Goal: Task Accomplishment & Management: Manage account settings

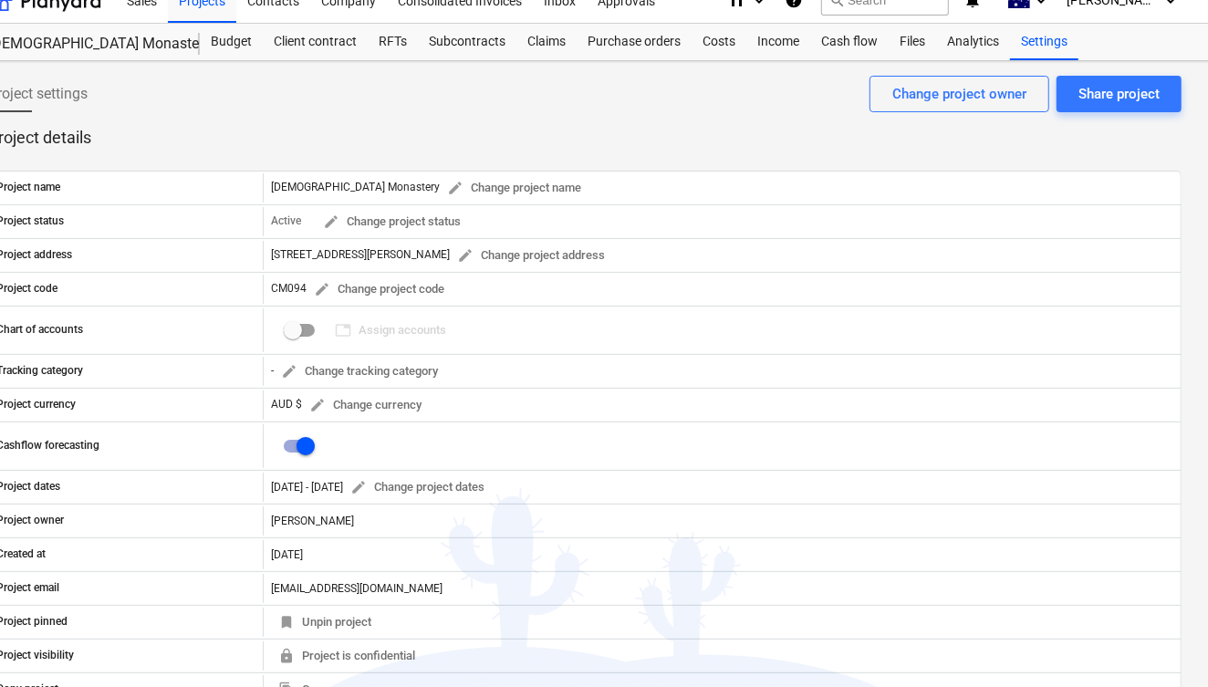
scroll to position [19, 39]
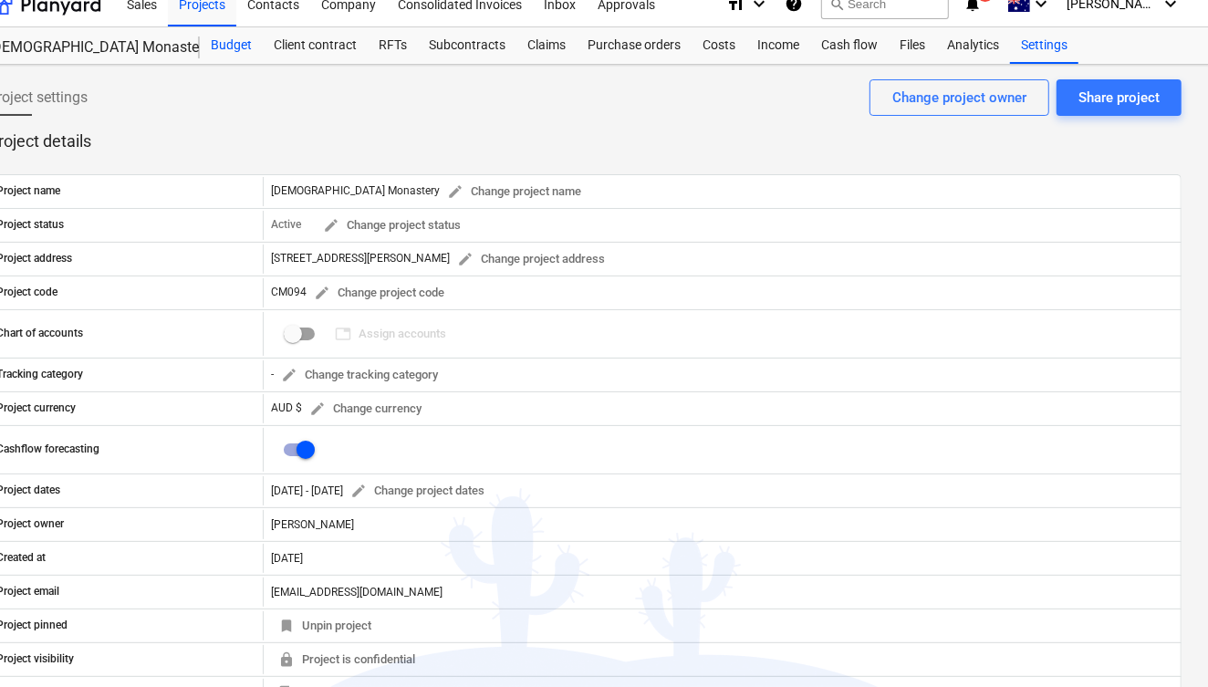
click at [236, 46] on div "Budget" at bounding box center [231, 45] width 63 height 36
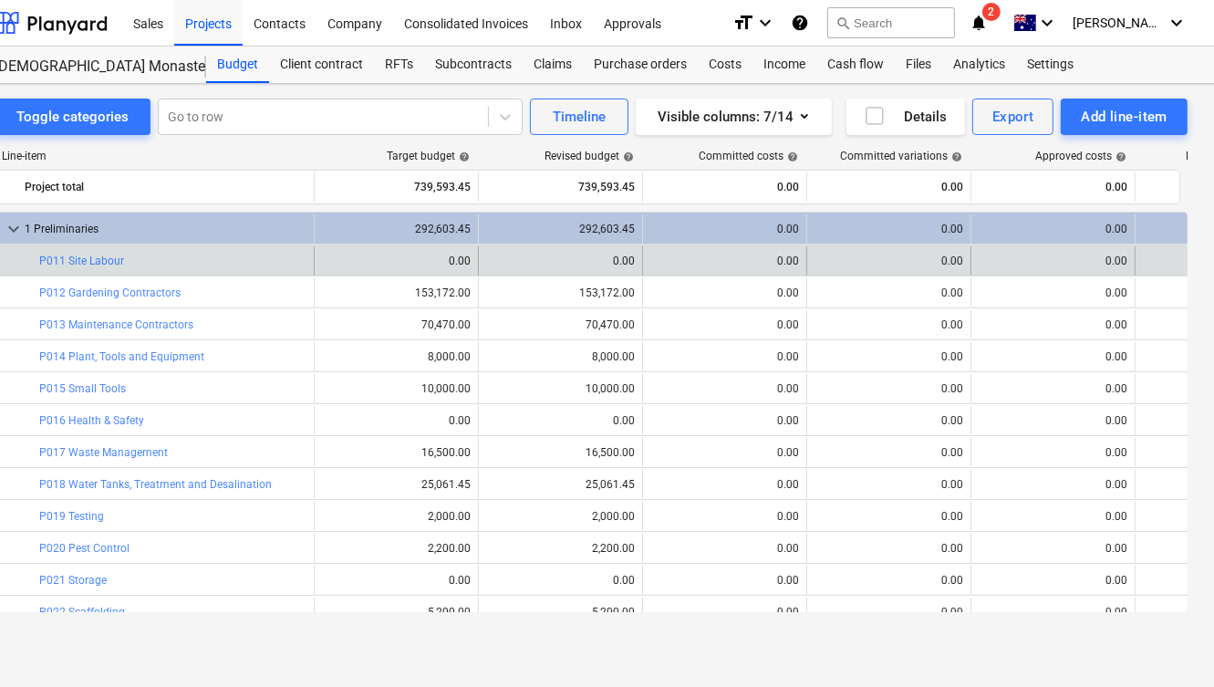
click at [782, 255] on div "0.00" at bounding box center [724, 261] width 149 height 13
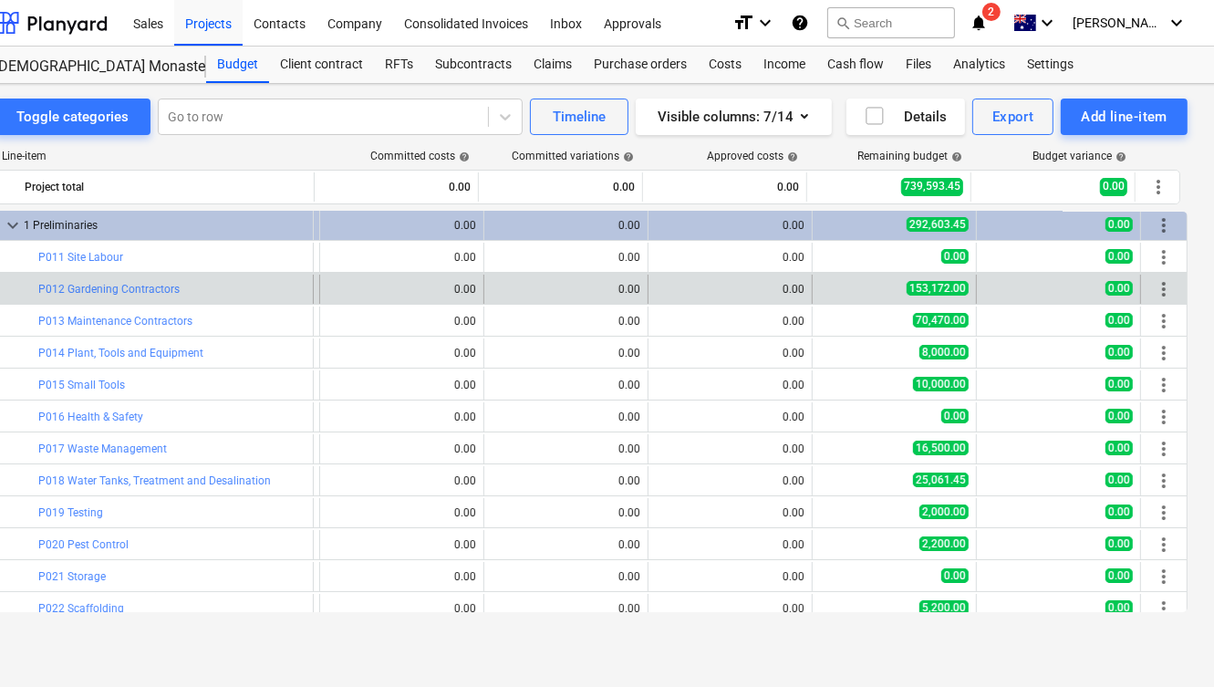
click at [1158, 280] on span "more_vert" at bounding box center [1164, 289] width 22 height 22
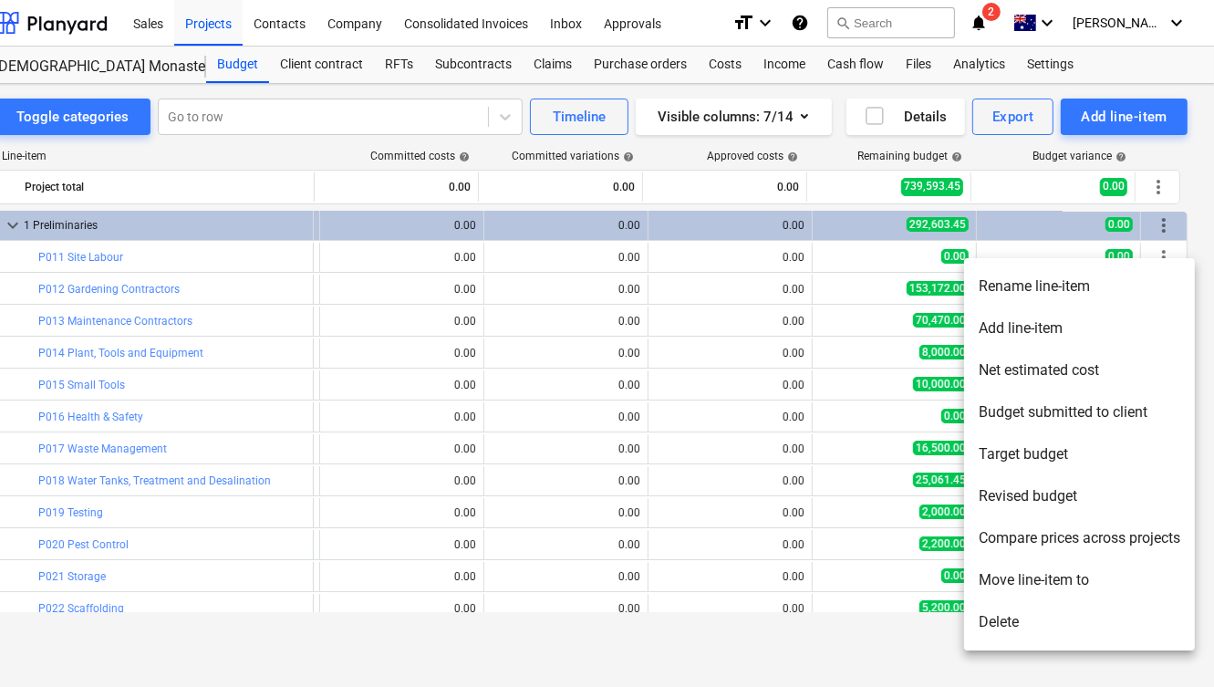
click at [914, 639] on div at bounding box center [607, 343] width 1214 height 687
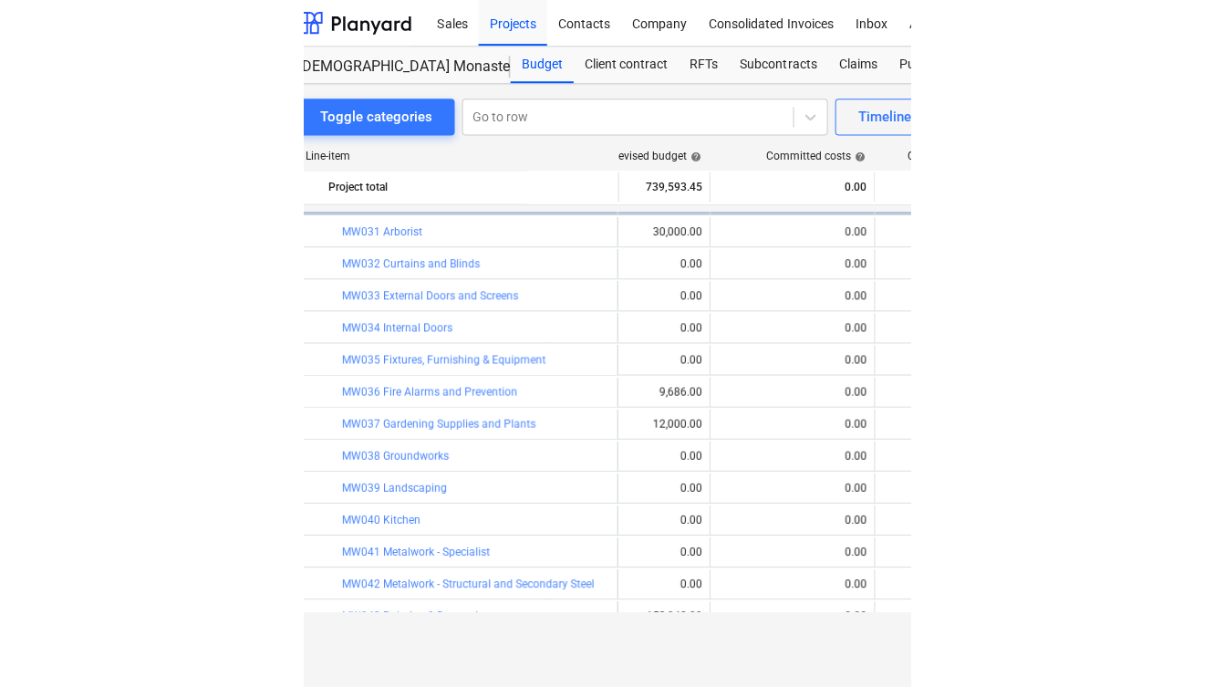
scroll to position [701, 237]
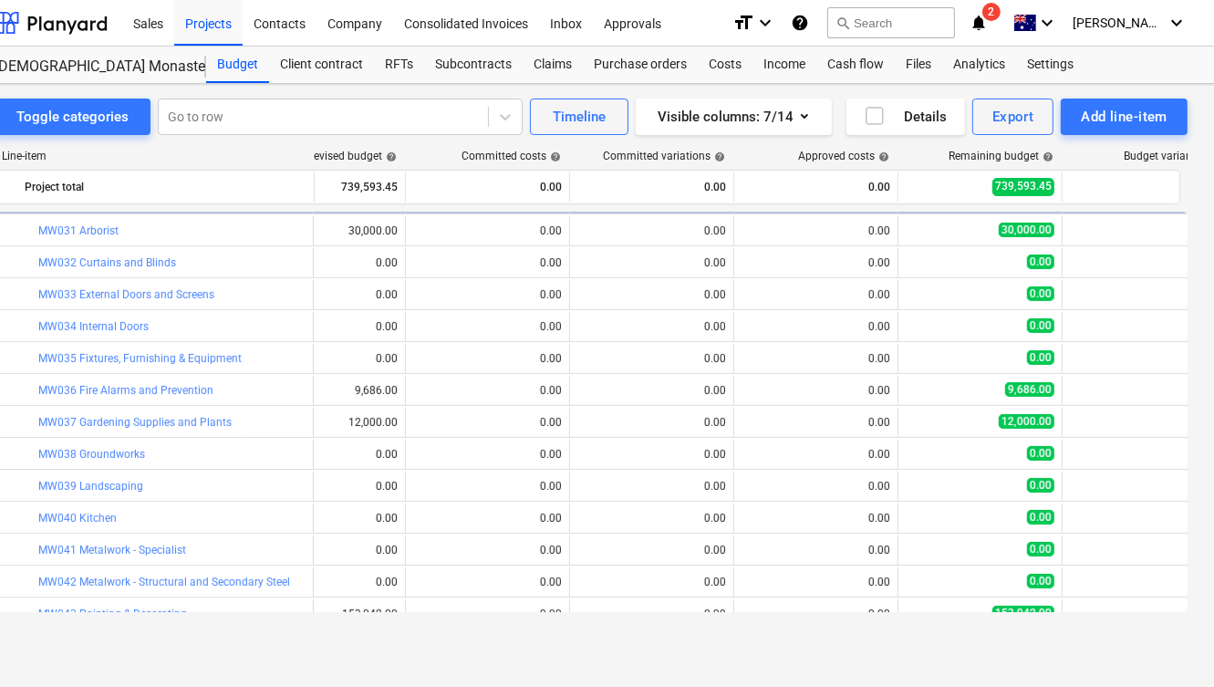
click at [981, 644] on div "Toggle categories Go to row Timeline Visible columns : 7/14 Details Export Add …" at bounding box center [591, 366] width 1248 height 565
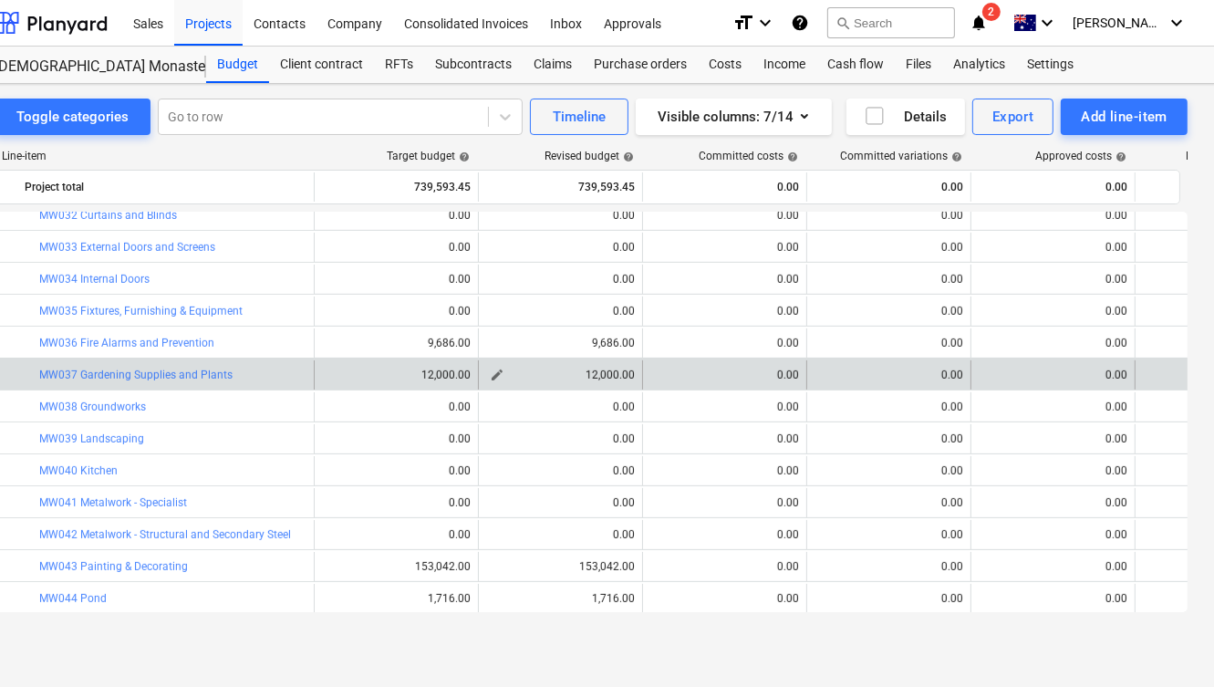
scroll to position [715, 0]
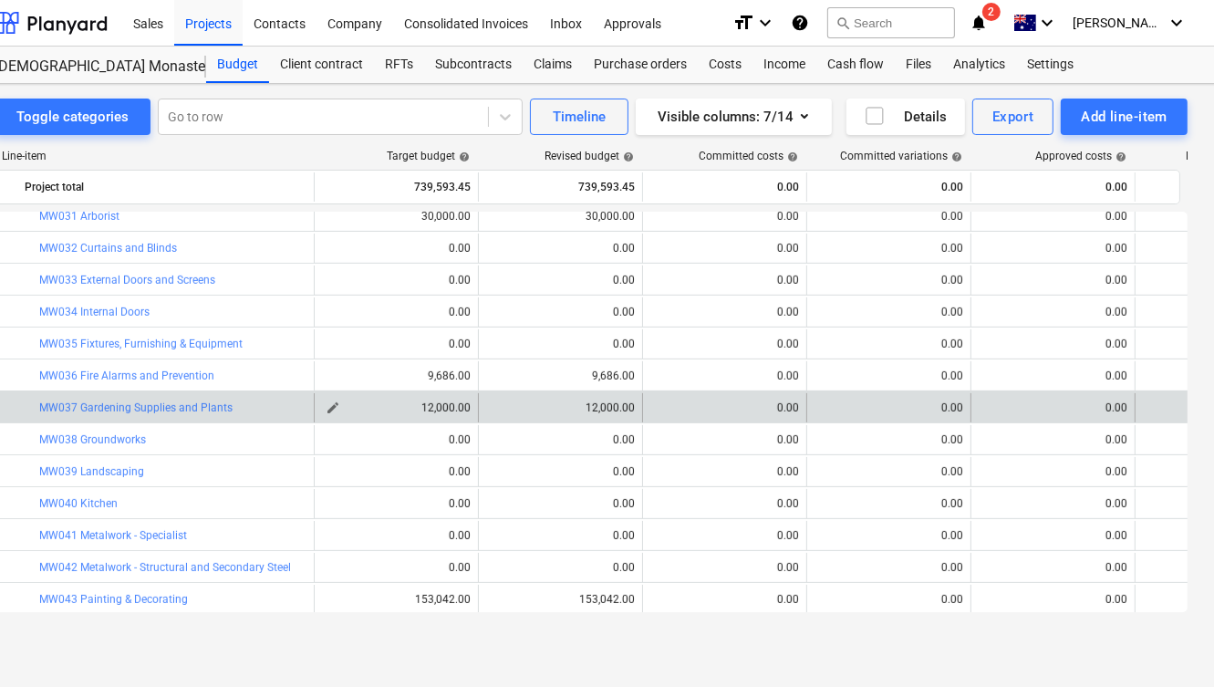
click at [332, 405] on span "edit" at bounding box center [333, 407] width 15 height 15
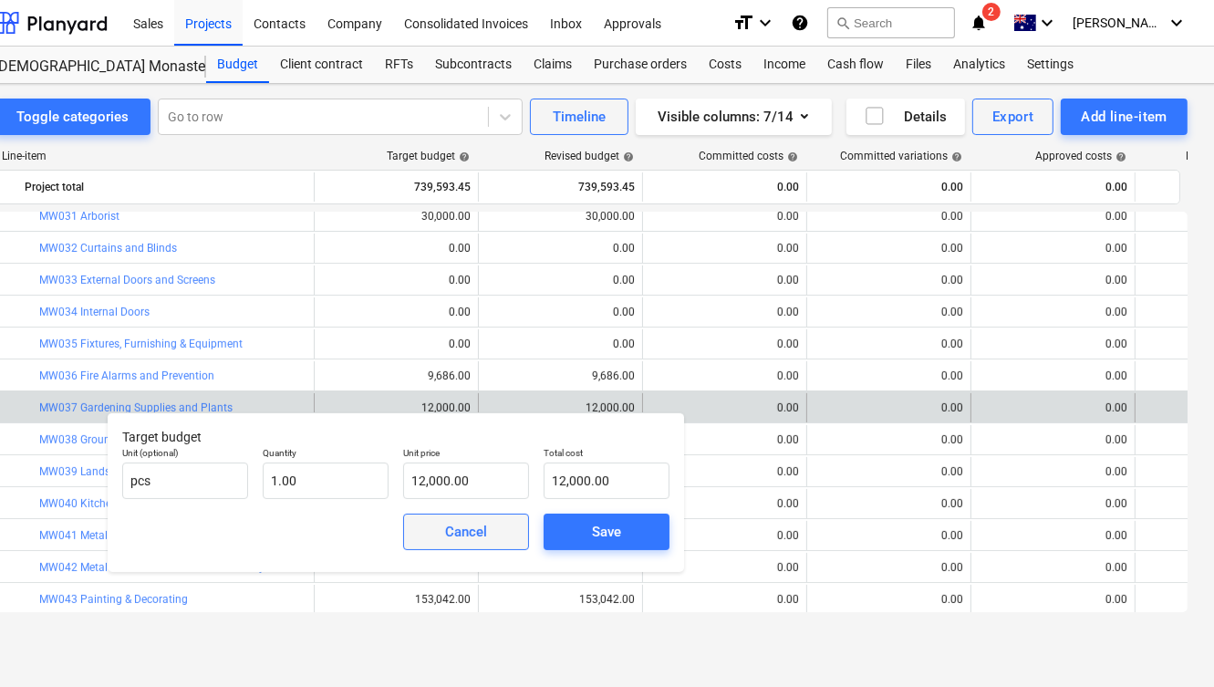
click at [463, 535] on div "Cancel" at bounding box center [466, 532] width 42 height 24
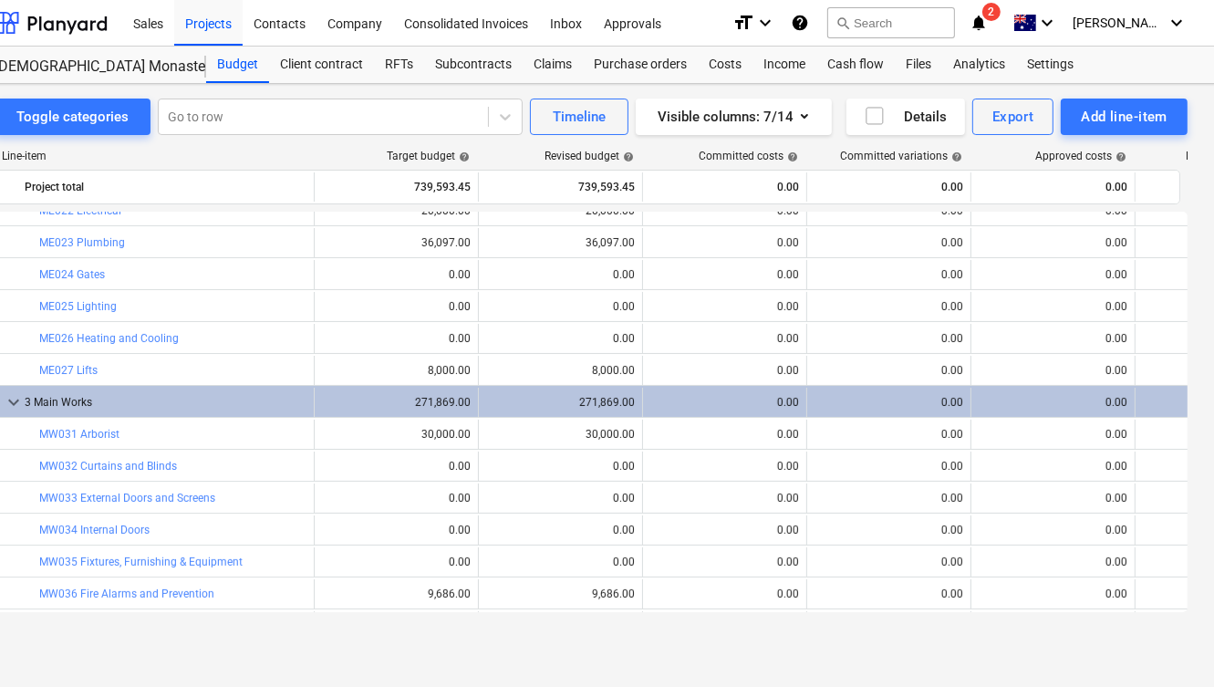
scroll to position [498, 0]
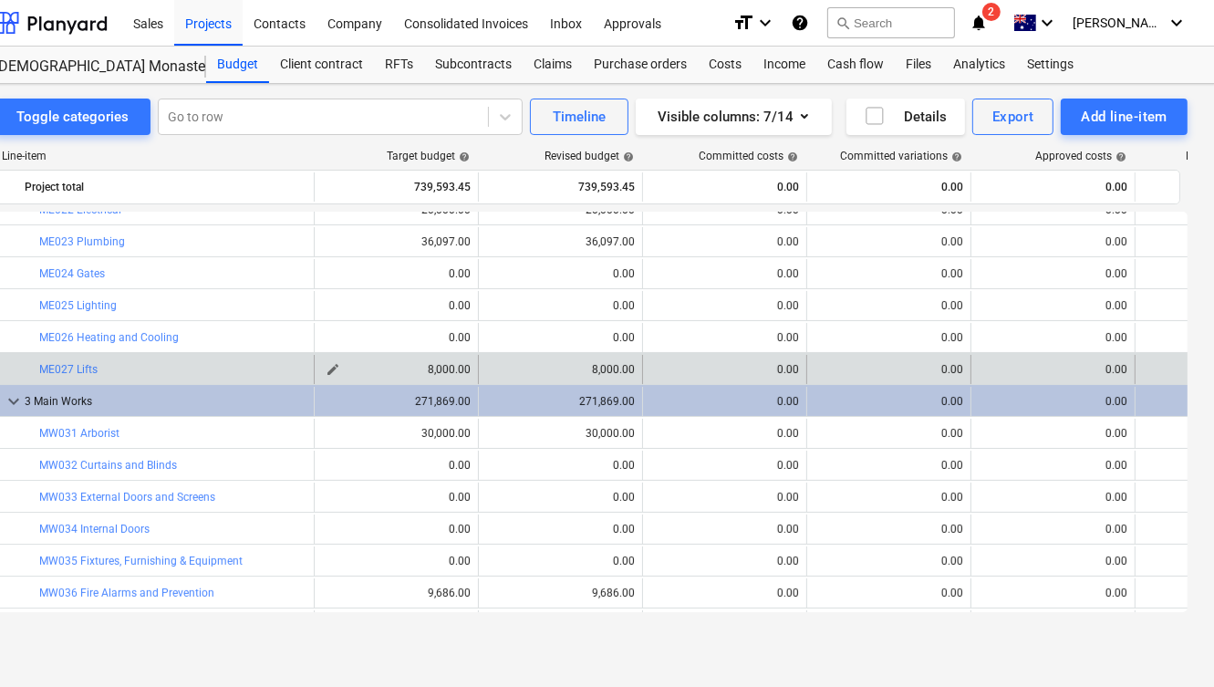
click at [326, 368] on span "edit" at bounding box center [333, 369] width 15 height 15
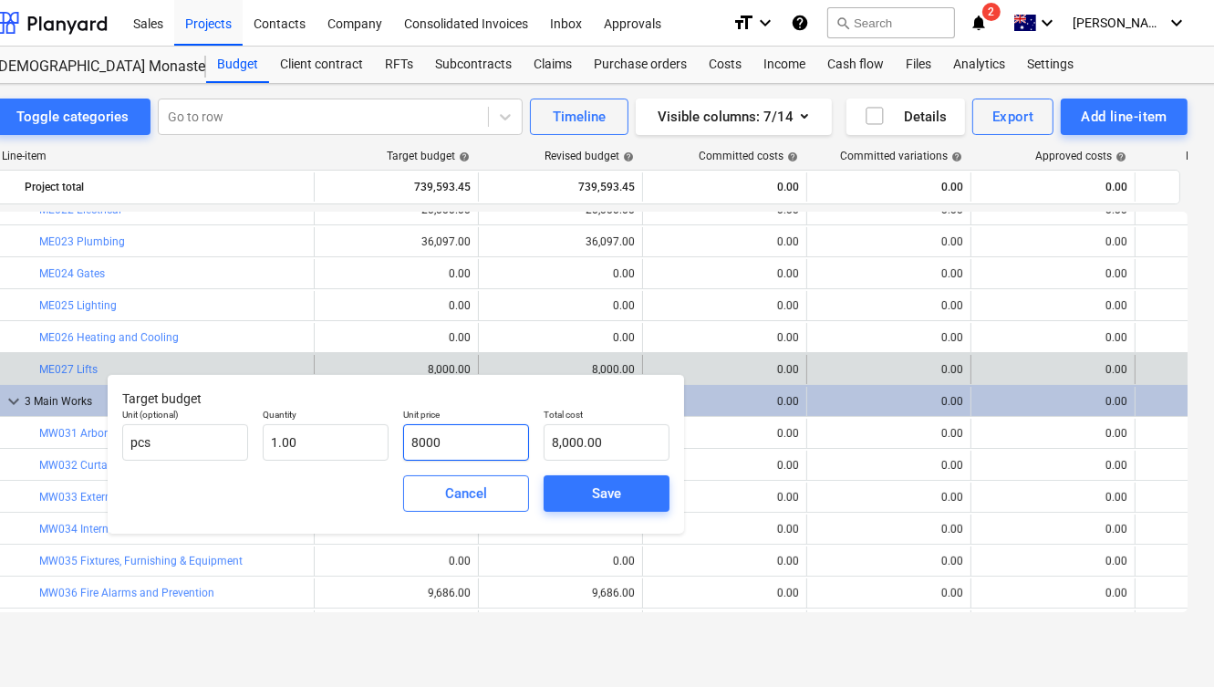
click at [424, 436] on input "8000" at bounding box center [466, 442] width 126 height 36
type input "4"
type input "4.00"
type input "40"
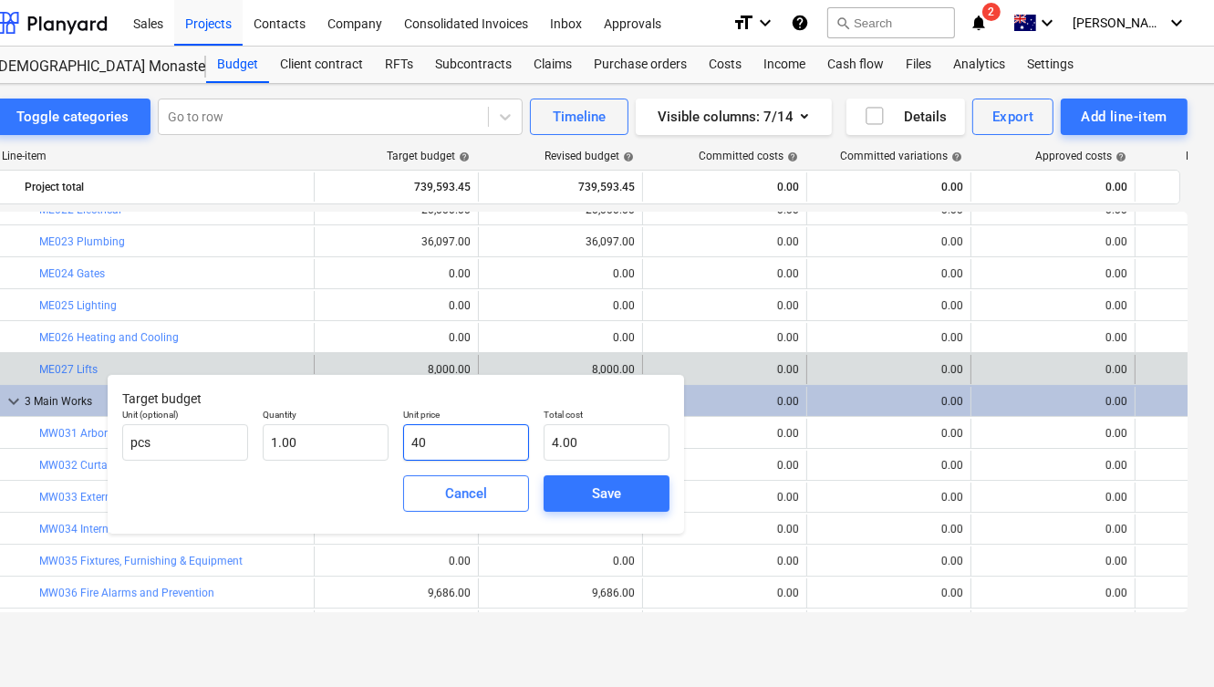
type input "40.00"
type input "400"
type input "400.00"
type input "4000"
type input "4,000.00"
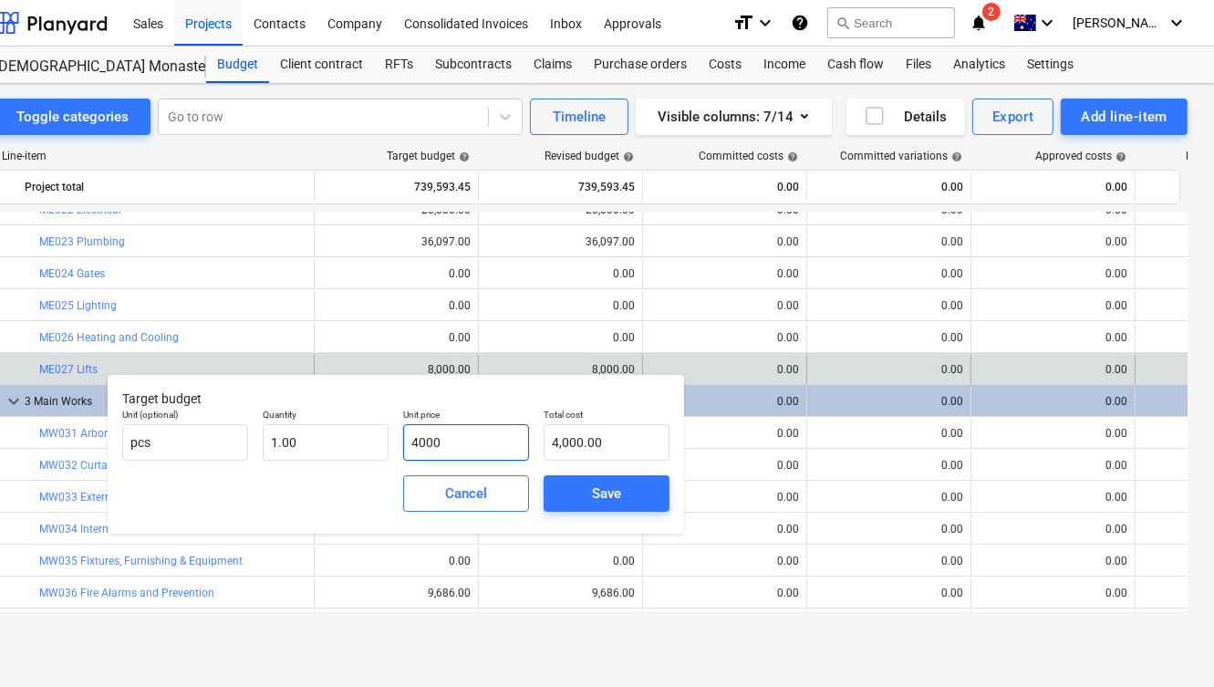
type input "4000"
click at [615, 491] on div "Save" at bounding box center [606, 494] width 29 height 24
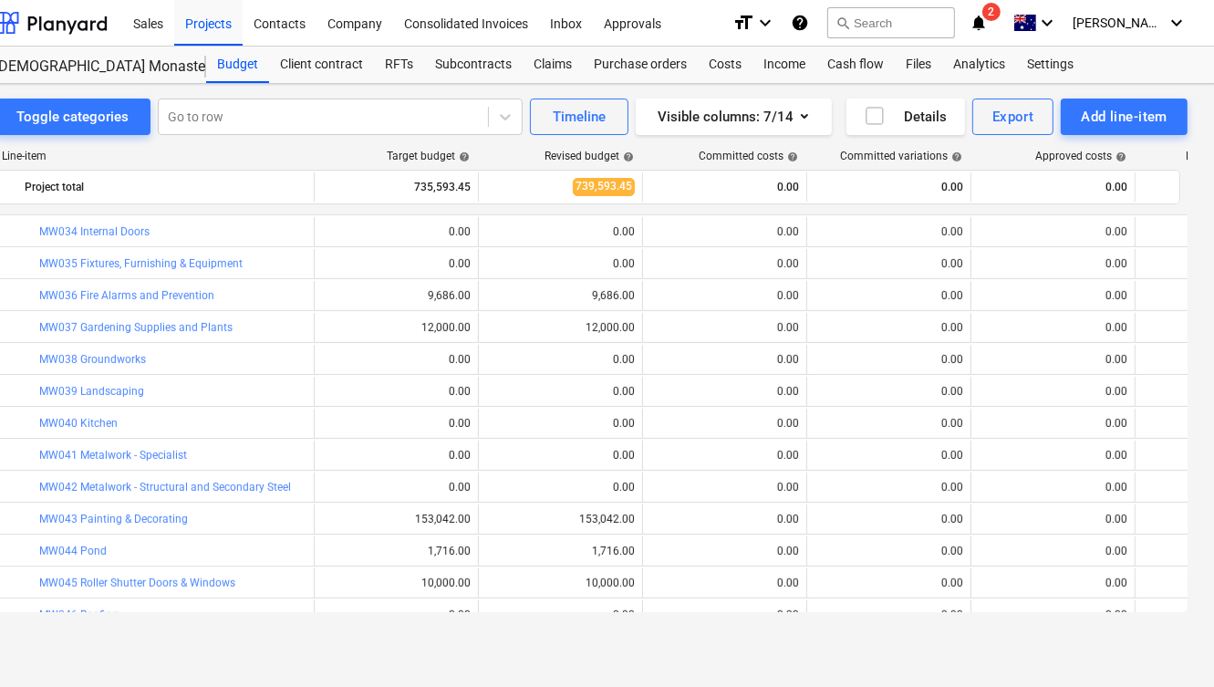
scroll to position [877, 0]
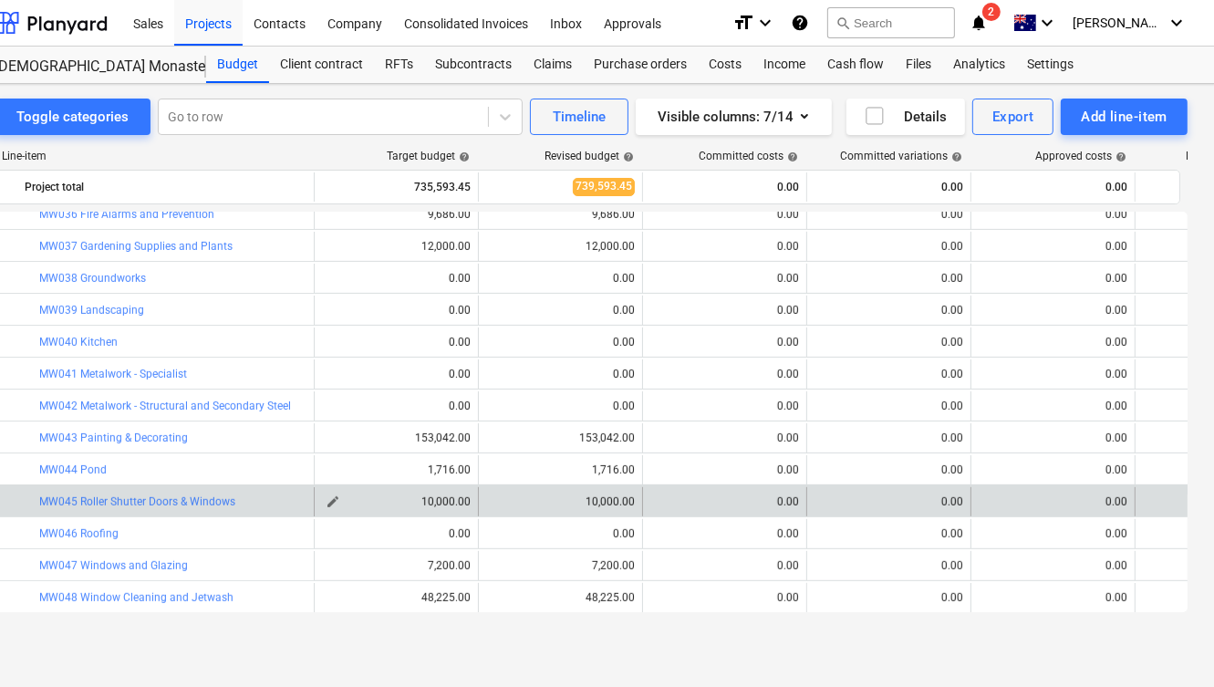
click at [330, 500] on span "edit" at bounding box center [333, 501] width 15 height 15
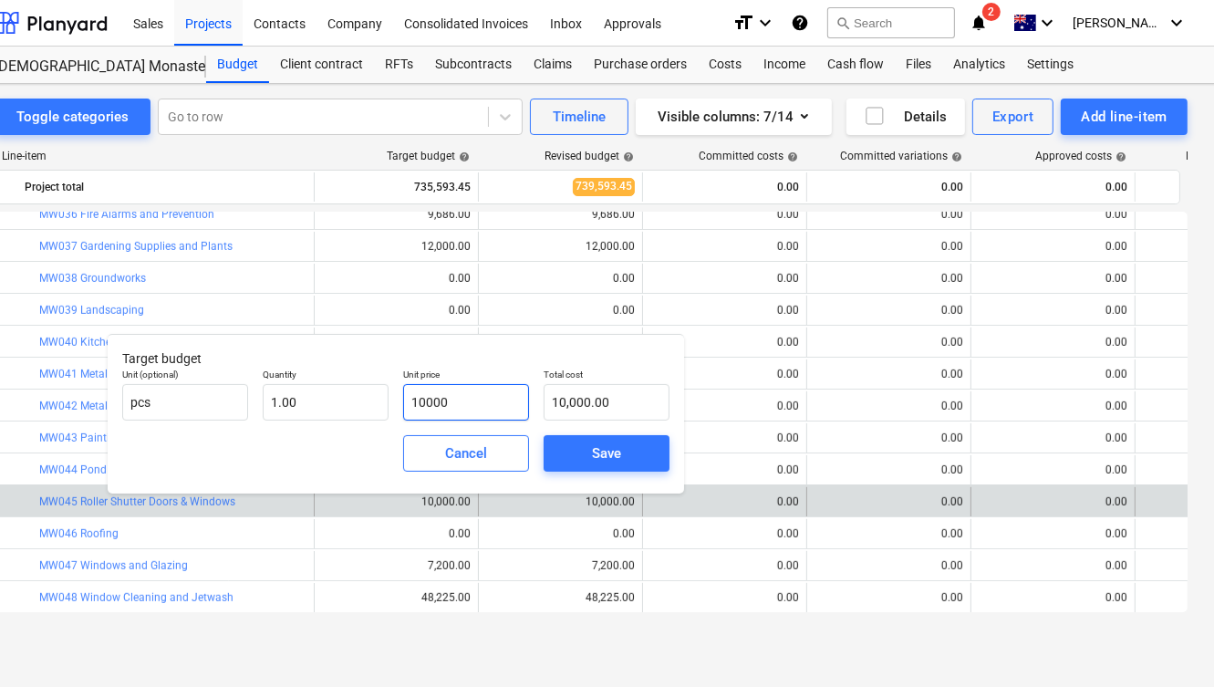
click at [473, 400] on input "10000" at bounding box center [466, 402] width 126 height 36
type input "5"
type input "5.00"
type input "50"
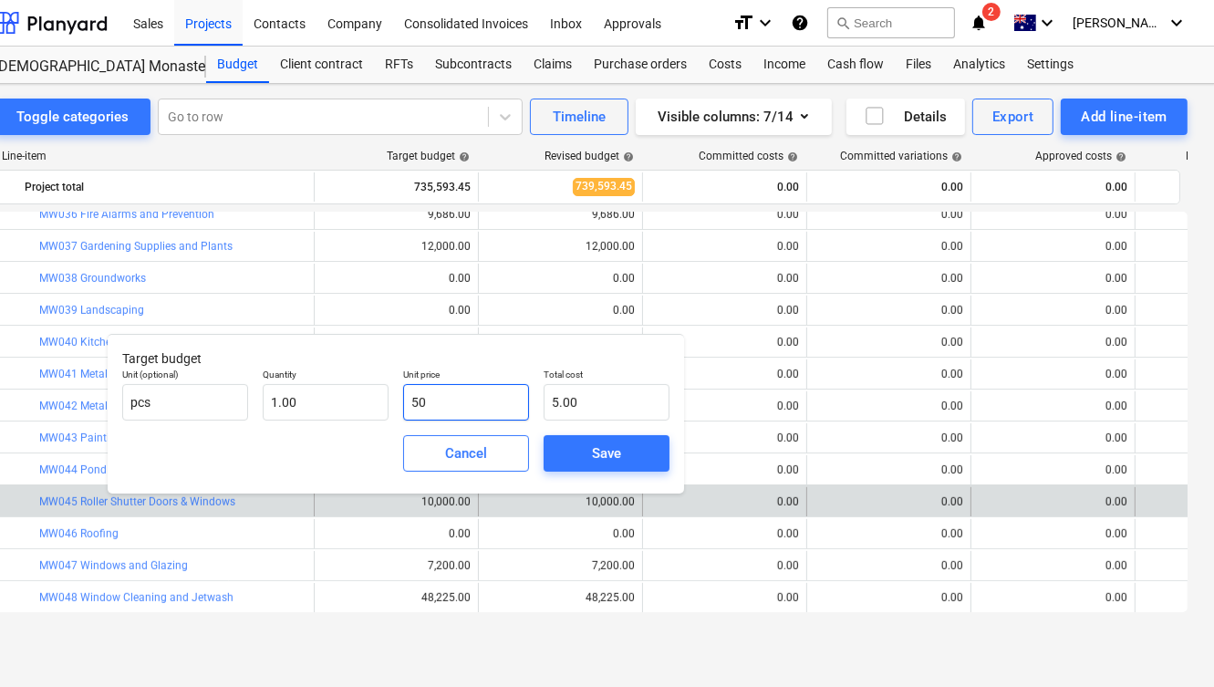
type input "50.00"
type input "500"
type input "500.00"
type input "5000"
type input "5,000.00"
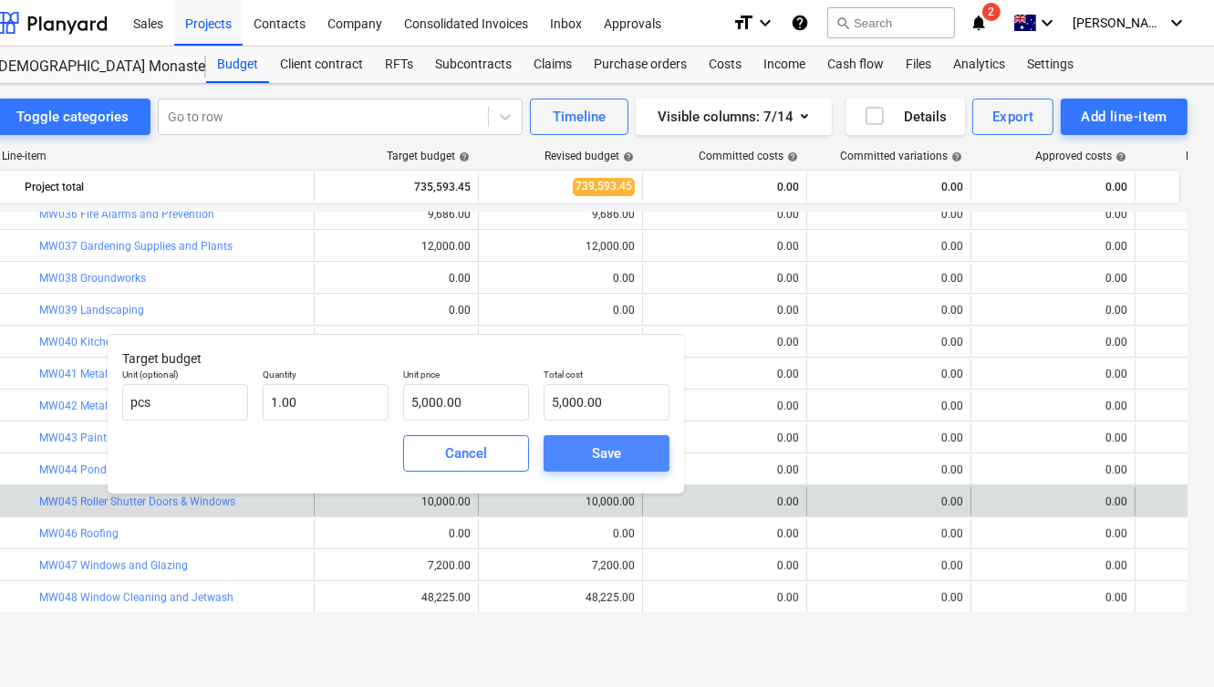
click at [597, 453] on div "Save" at bounding box center [606, 454] width 29 height 24
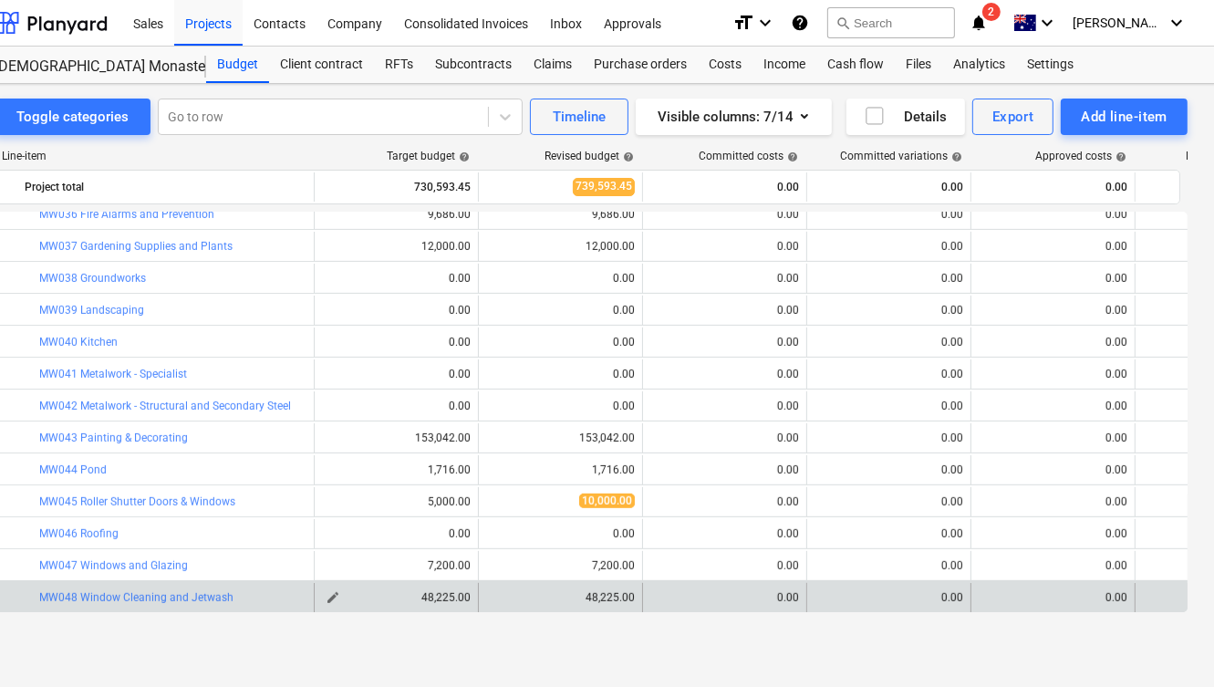
click at [394, 597] on div "48,225.00" at bounding box center [396, 597] width 149 height 13
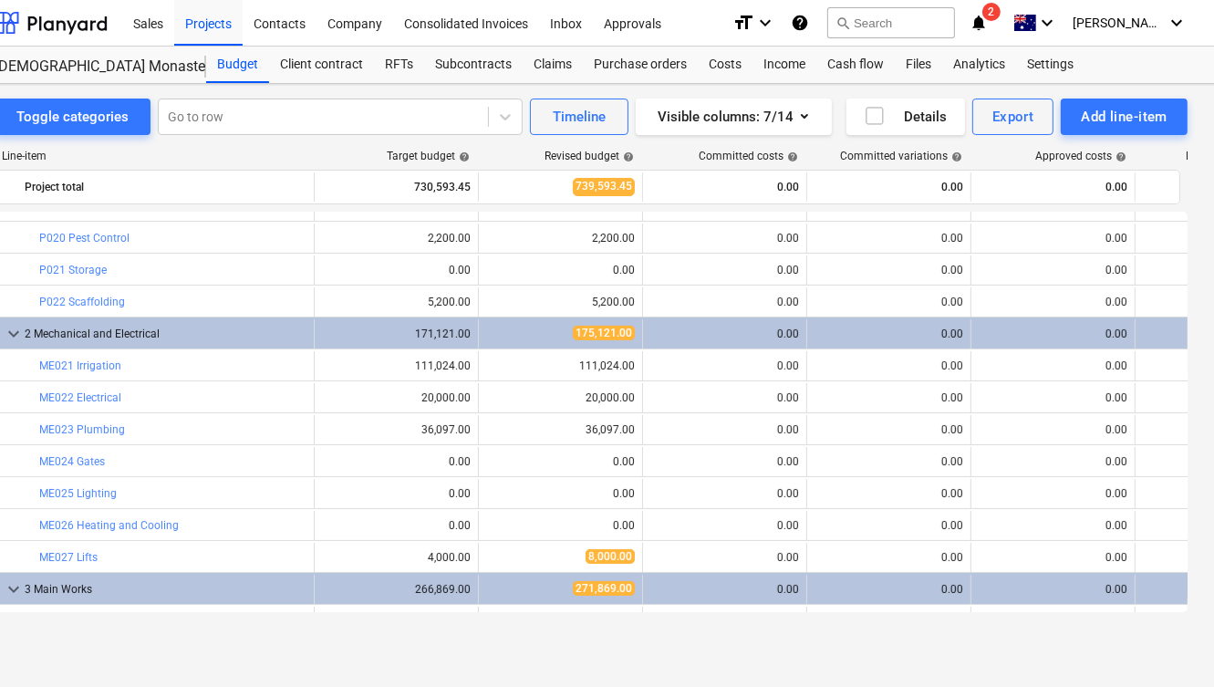
scroll to position [312, 0]
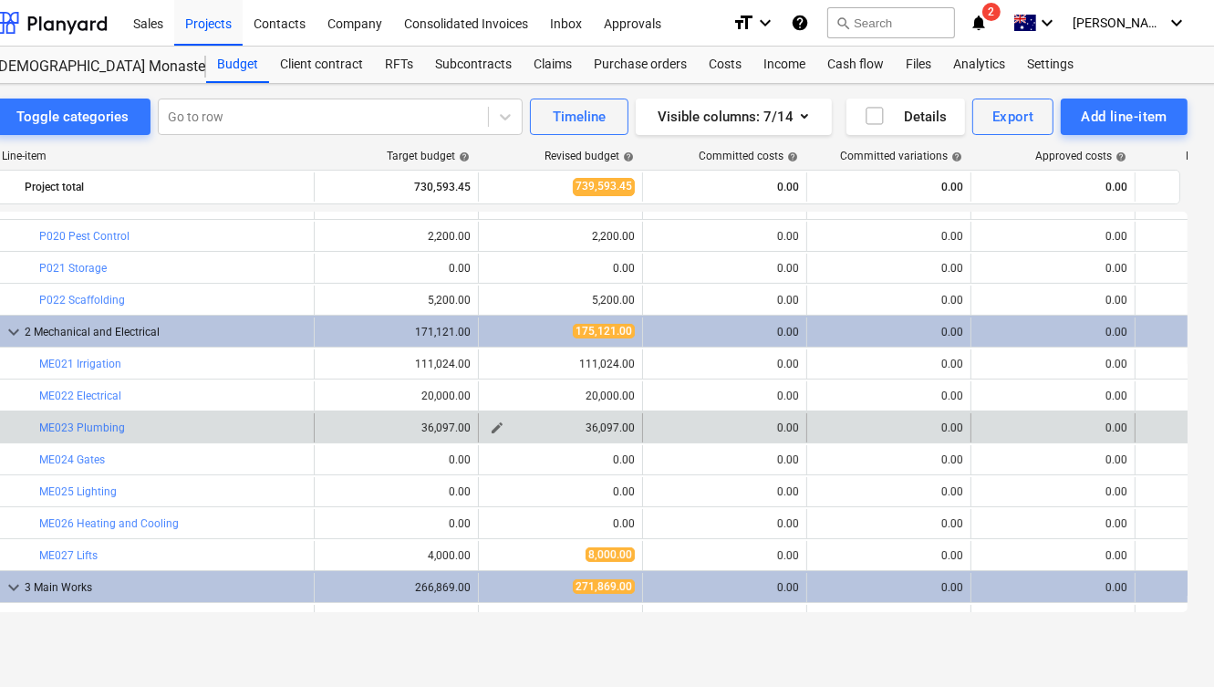
click at [499, 421] on span "edit" at bounding box center [497, 428] width 15 height 15
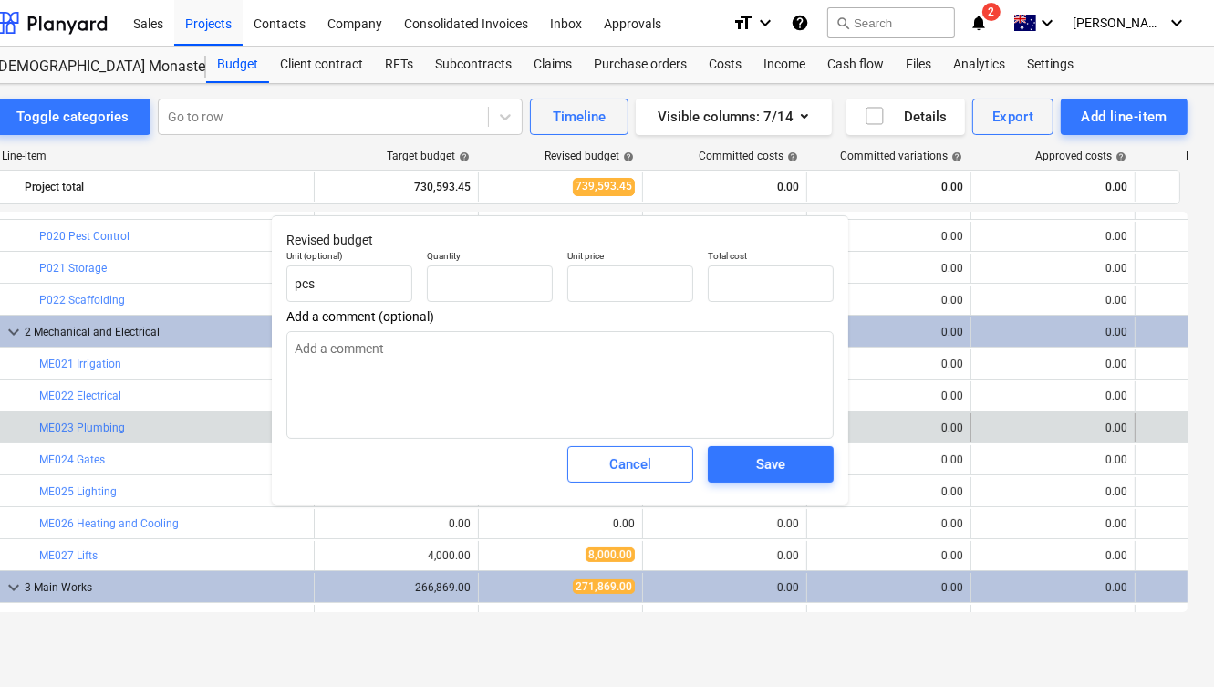
type input "1.00"
type input "36,097.00"
type textarea "x"
click at [618, 276] on input "36097" at bounding box center [630, 283] width 126 height 36
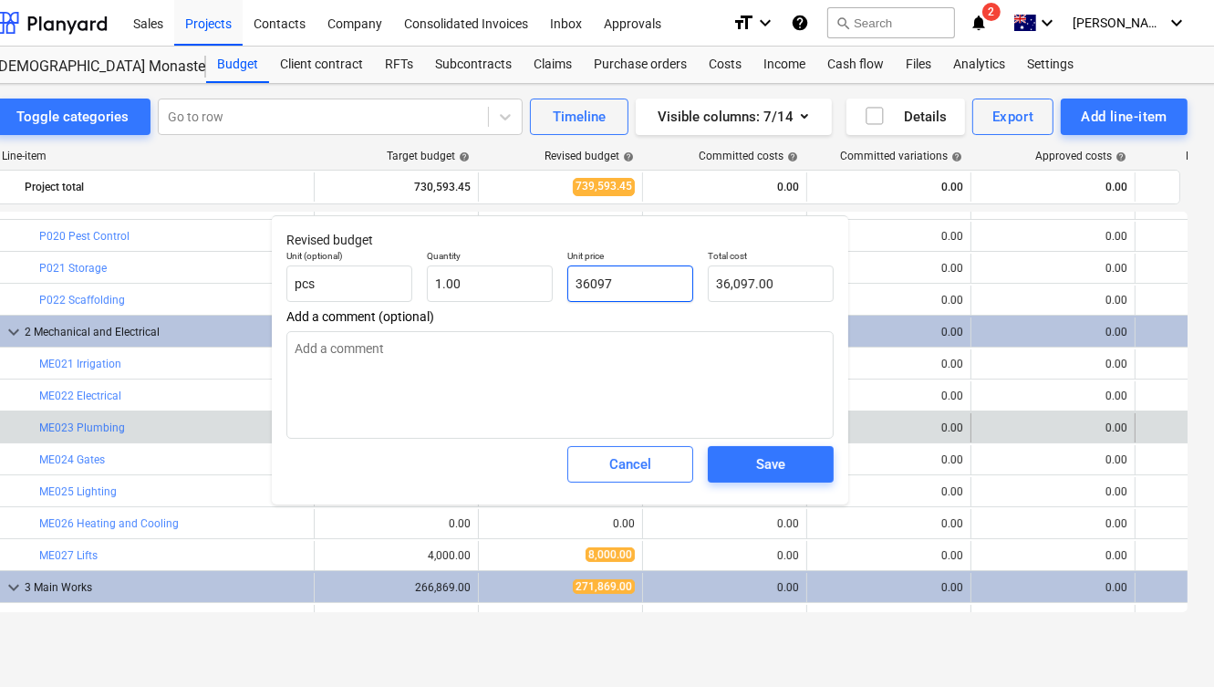
click at [618, 276] on input "36097" at bounding box center [630, 283] width 126 height 36
type input "2"
type textarea "x"
type input "2.00"
type input "25"
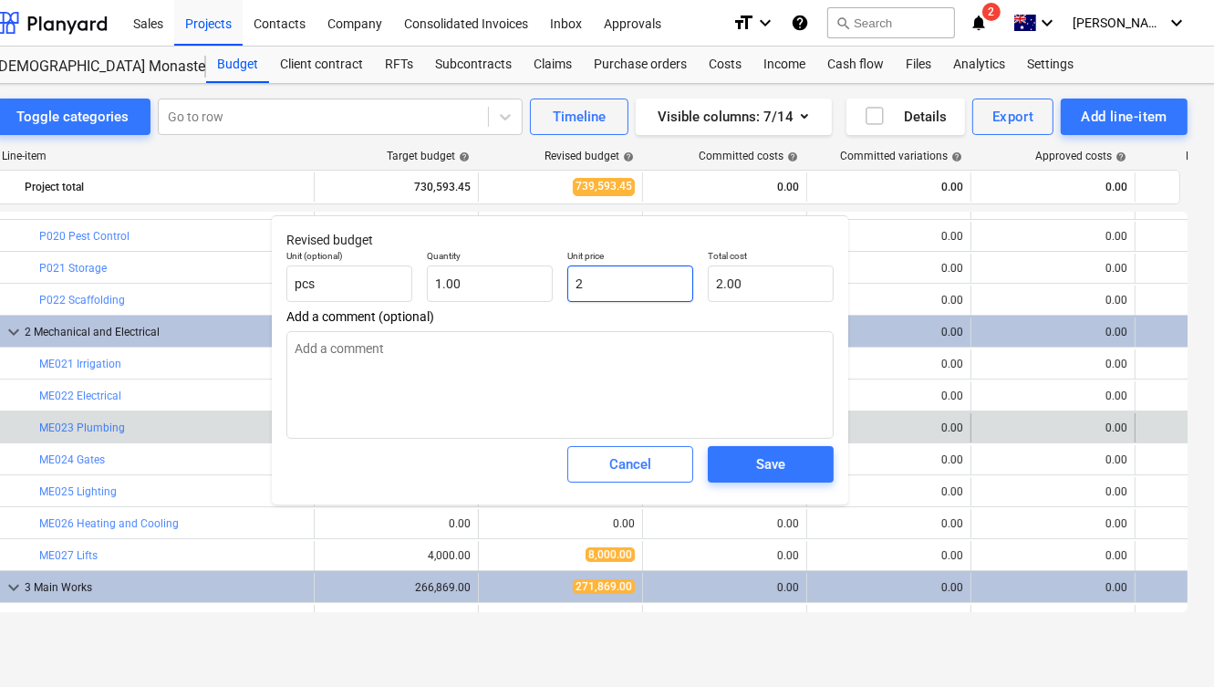
type textarea "x"
type input "25.00"
type input "250"
type textarea "x"
type input "250.00"
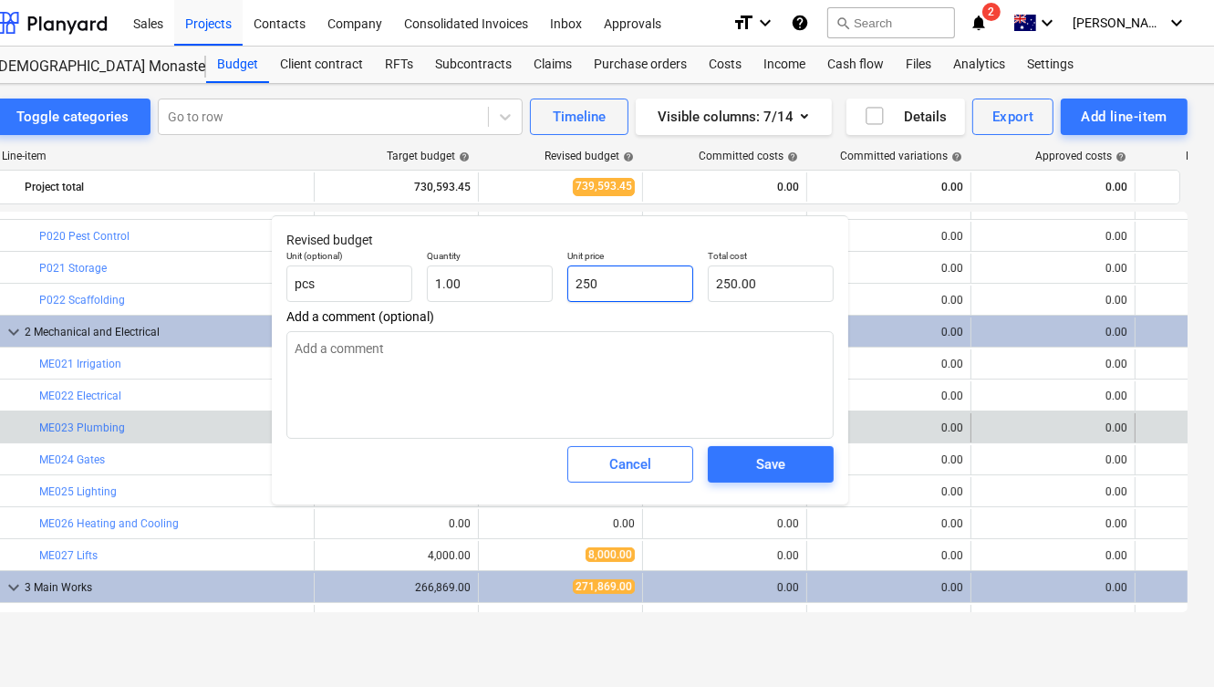
type input "2500"
type textarea "x"
type input "2,500.00"
type input "25000"
type textarea "x"
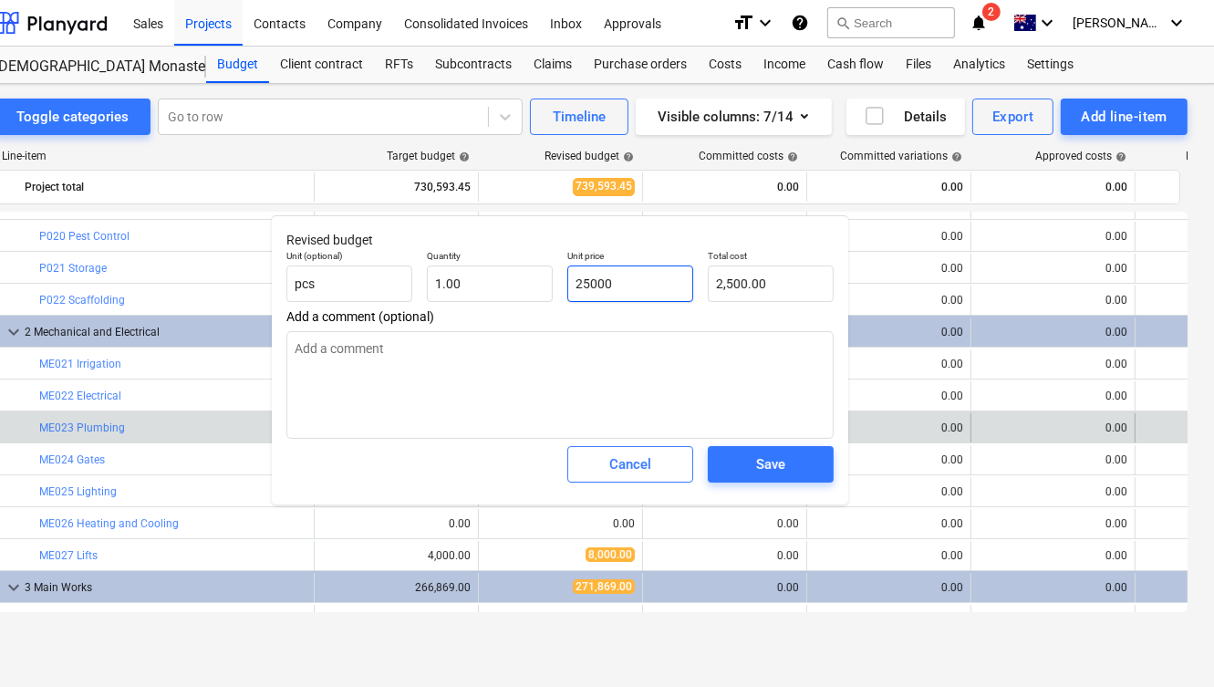
type input "25,000.00"
click at [655, 458] on span "Cancel" at bounding box center [630, 464] width 80 height 24
type textarea "x"
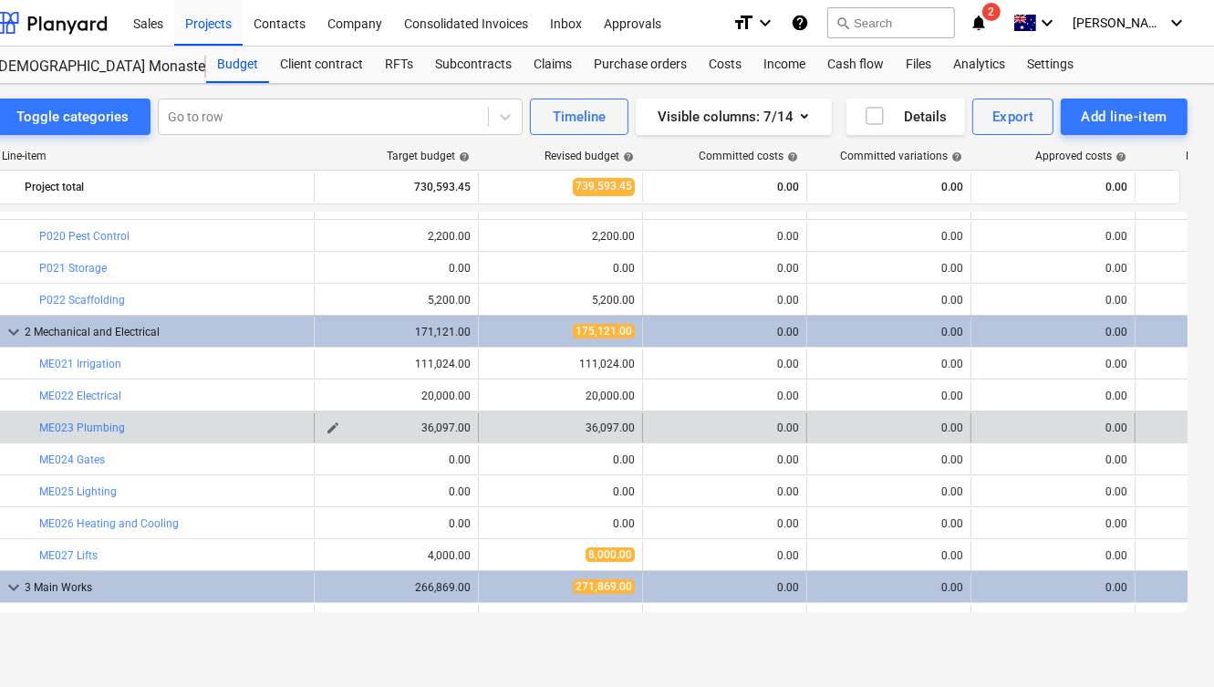
click at [326, 422] on span "edit" at bounding box center [333, 428] width 15 height 15
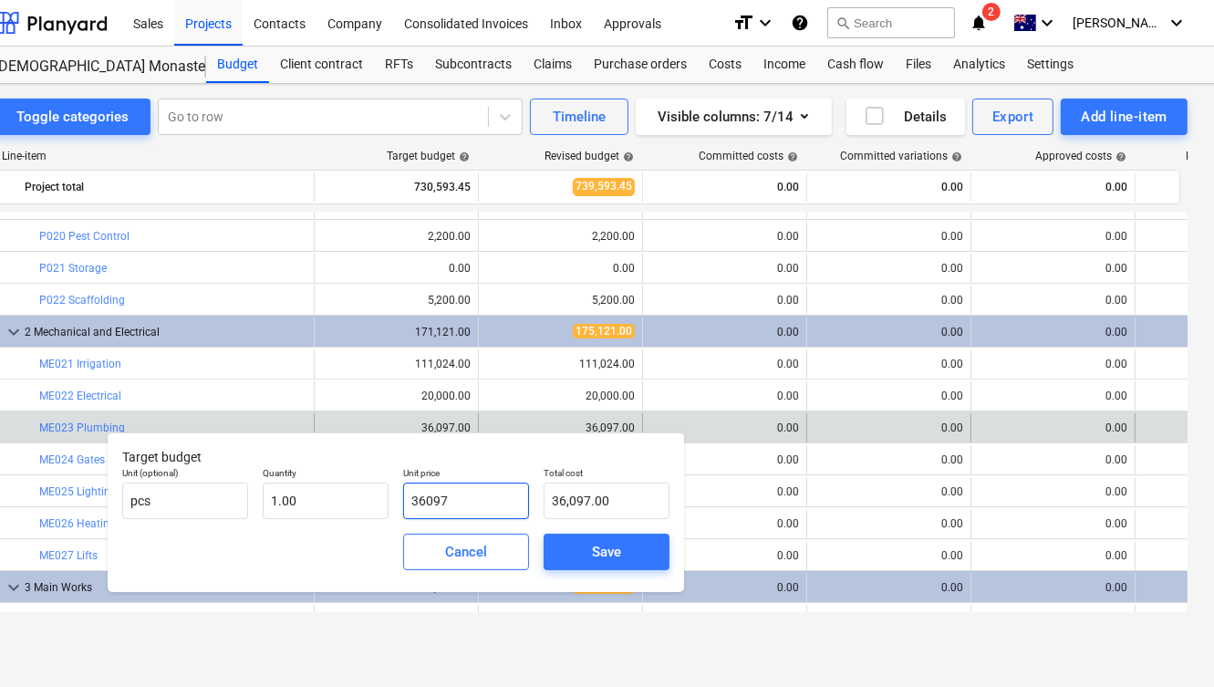
click at [449, 494] on input "36097" at bounding box center [466, 501] width 126 height 36
type input "2"
type input "2.00"
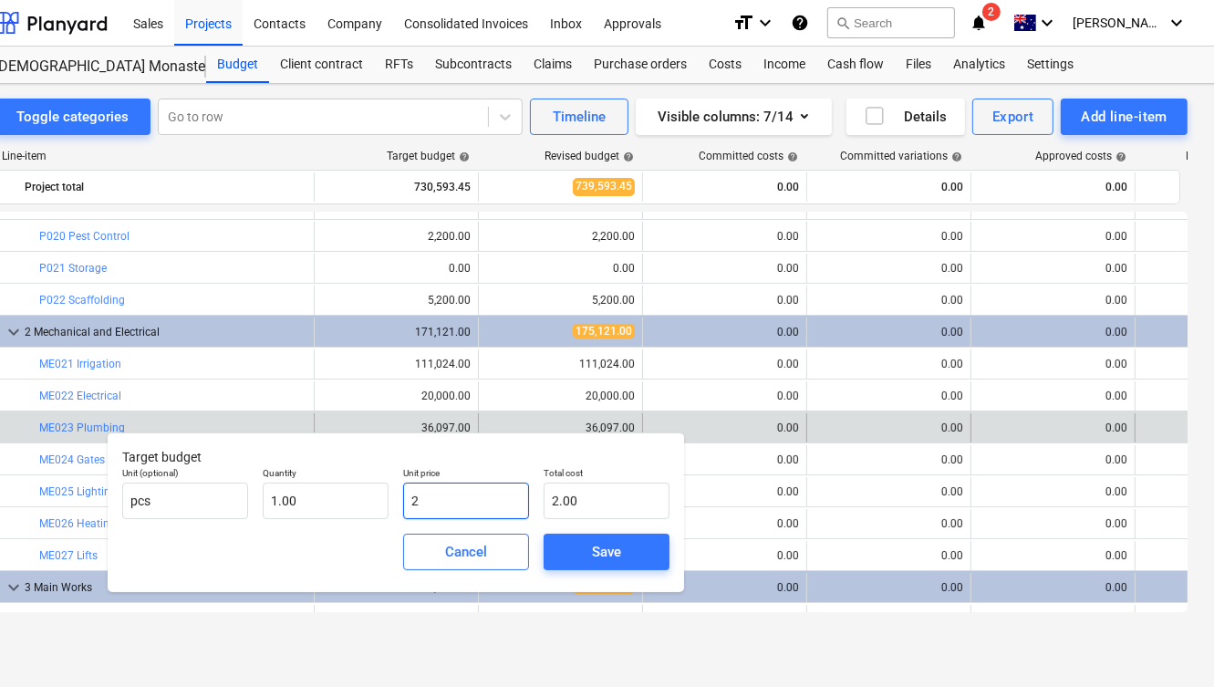
type input "25"
type input "25.00"
type input "250"
type input "250.00"
type input "2500"
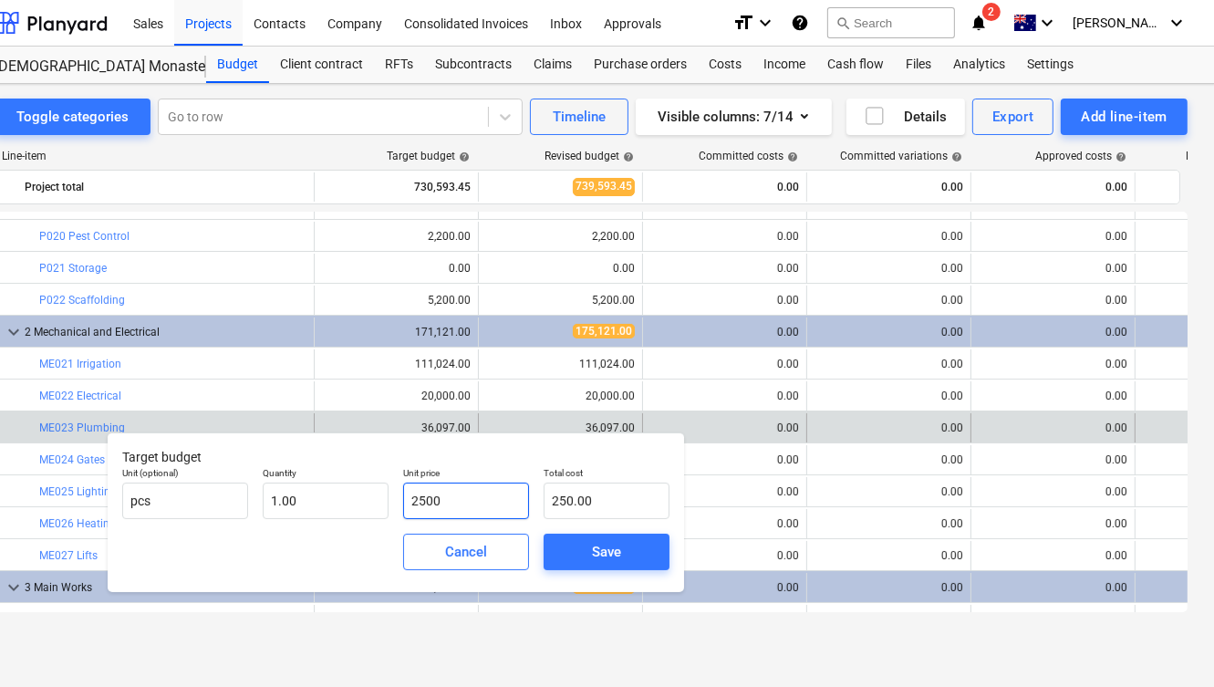
type input "2,500.00"
type input "25000"
type input "25,000.00"
click at [608, 540] on div "Save" at bounding box center [606, 552] width 29 height 24
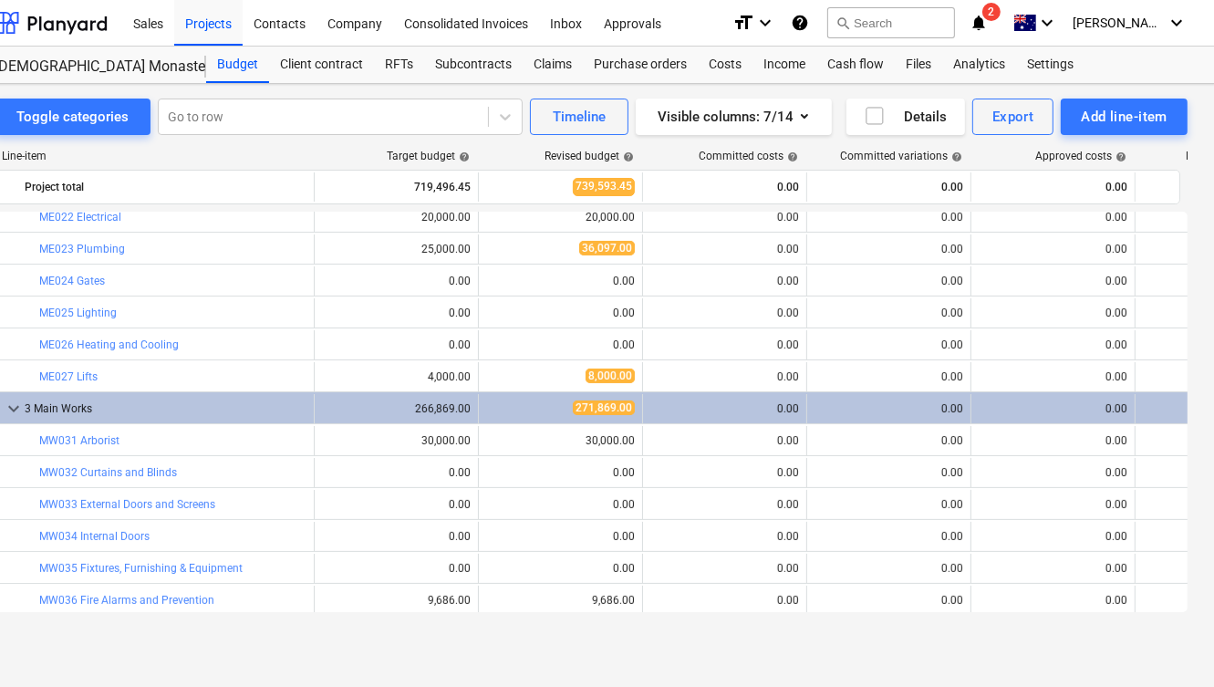
scroll to position [490, 0]
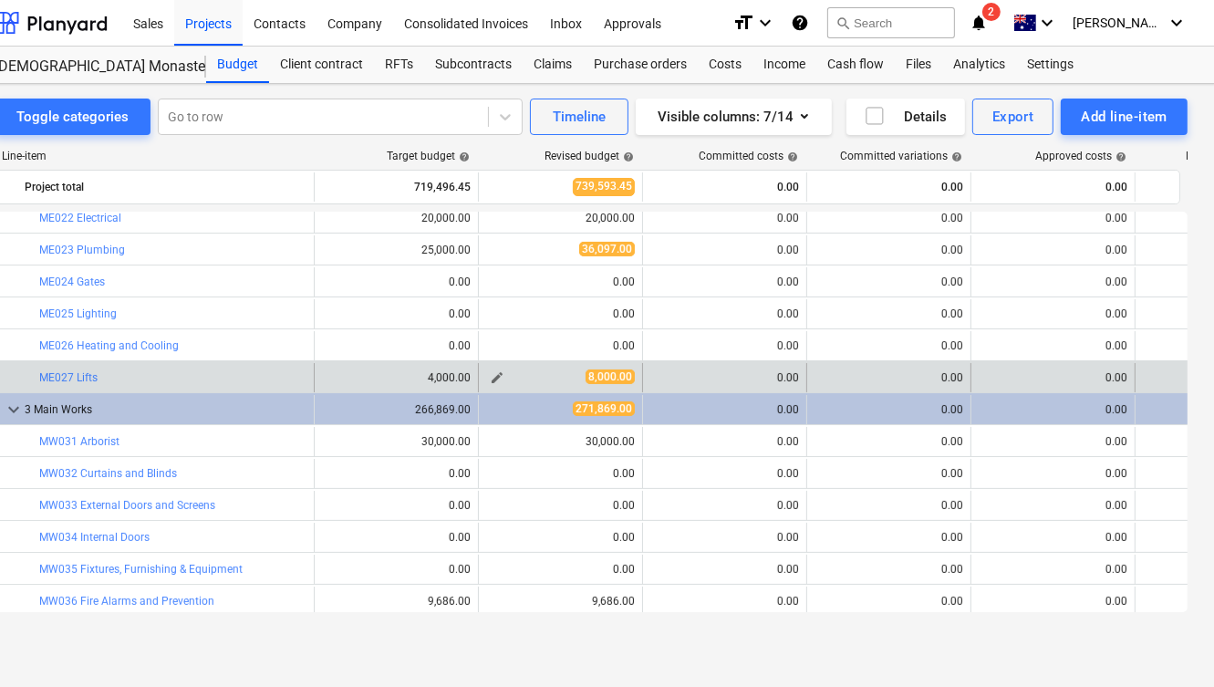
click at [497, 371] on span "edit" at bounding box center [497, 377] width 15 height 15
type textarea "x"
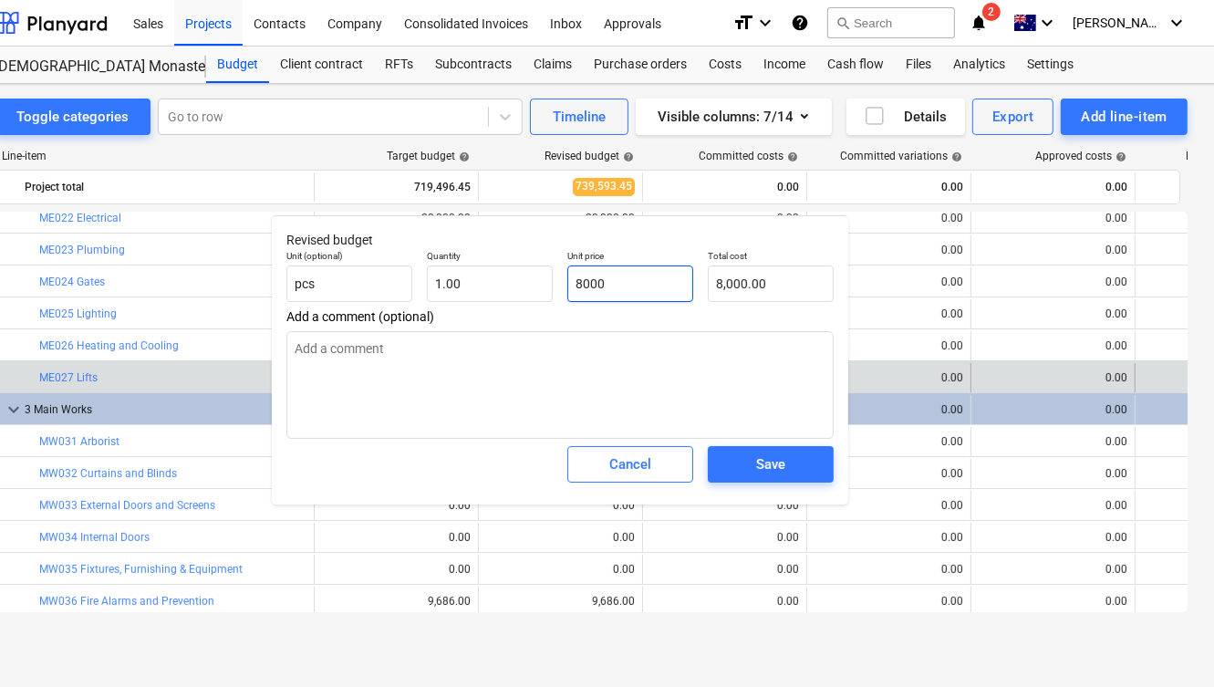
click at [578, 282] on input "8000" at bounding box center [630, 283] width 126 height 36
type input "000"
type textarea "x"
type input "4000"
type input "4,000.00"
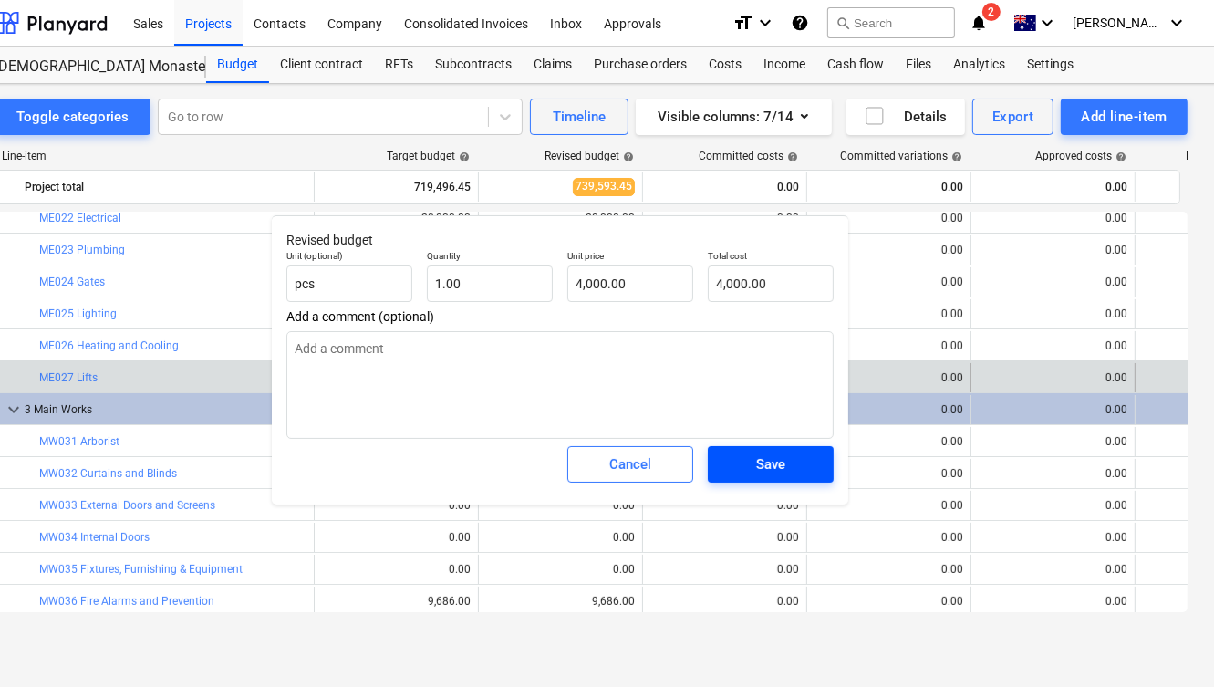
click at [763, 467] on div "Save" at bounding box center [770, 464] width 29 height 24
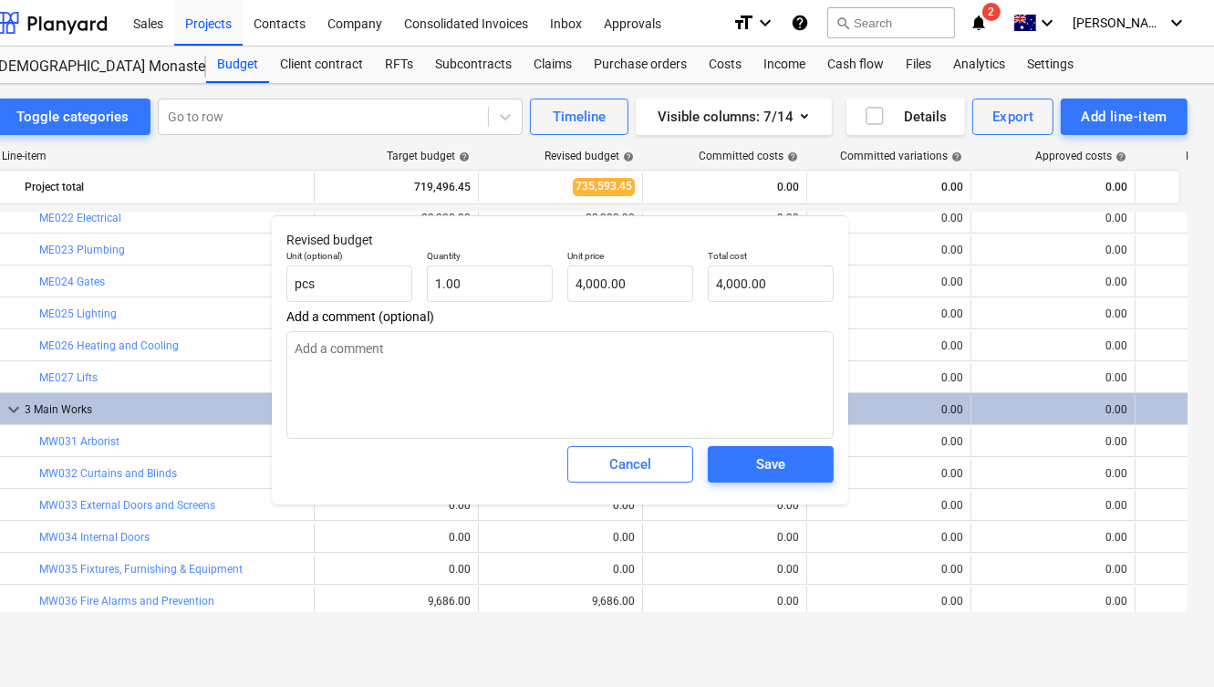
type textarea "x"
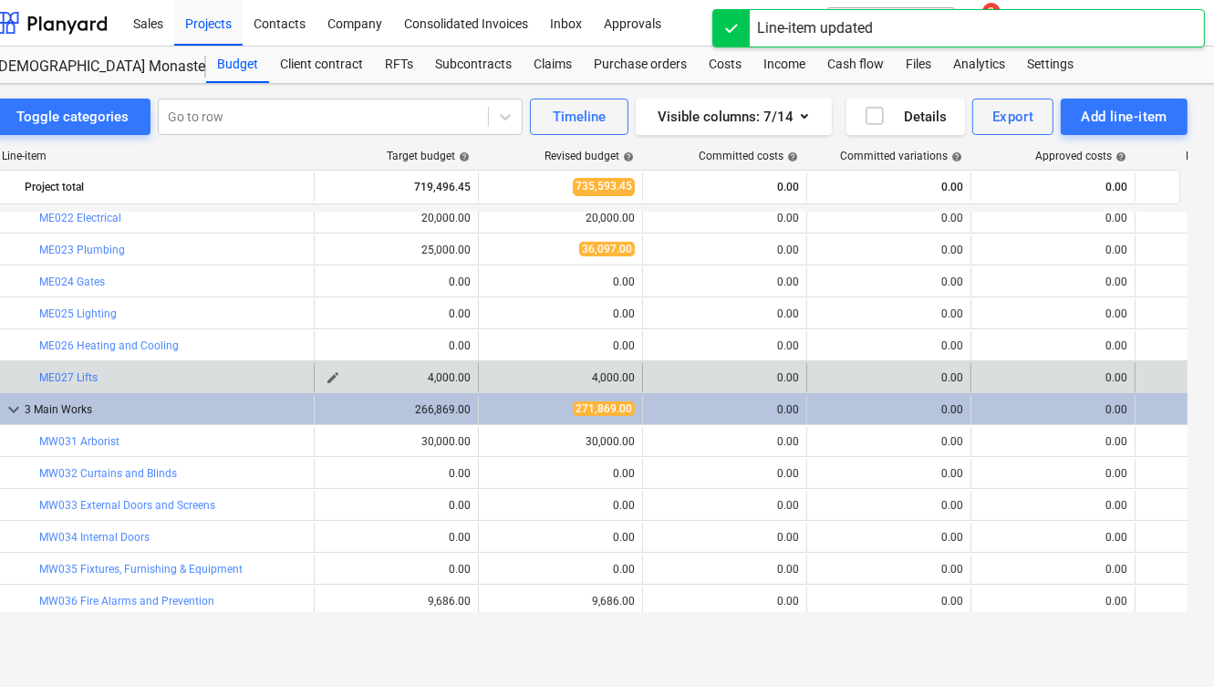
click at [326, 376] on span "edit" at bounding box center [333, 377] width 15 height 15
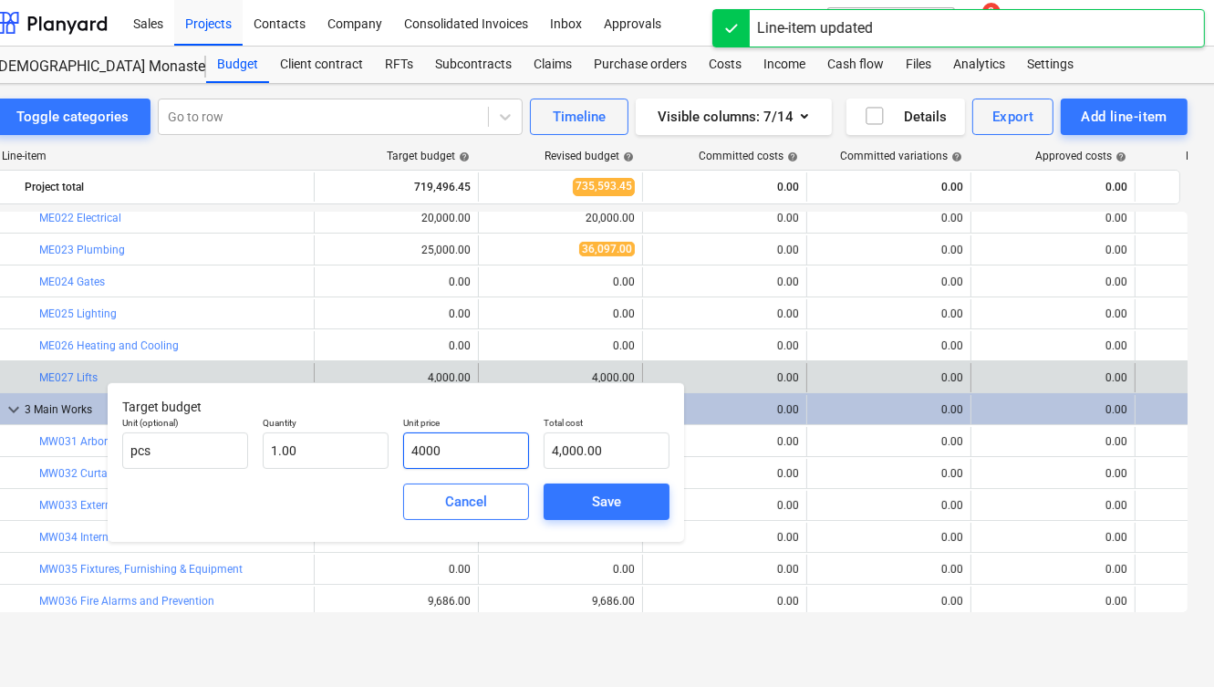
click at [413, 451] on input "4000" at bounding box center [466, 450] width 126 height 36
type input "000"
type input "0.00"
type input "8000"
type input "8,000.00"
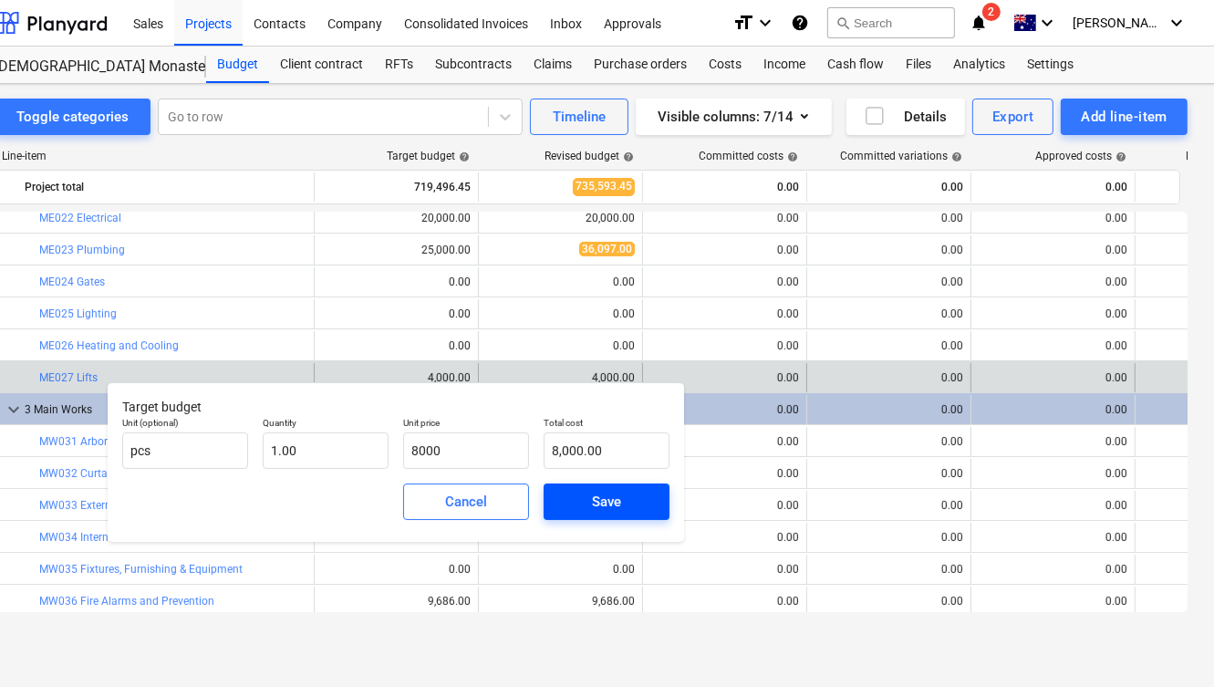
type input "8,000.00"
click at [608, 495] on div "Save" at bounding box center [606, 502] width 29 height 24
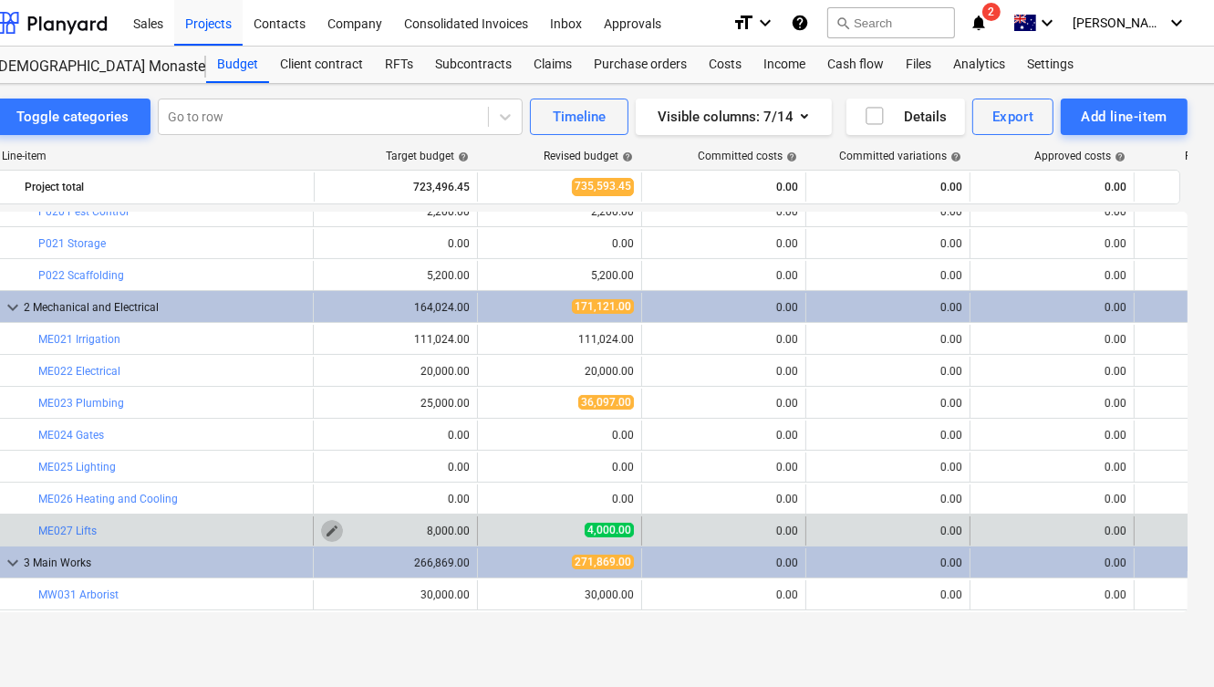
click at [328, 525] on span "edit" at bounding box center [332, 531] width 15 height 15
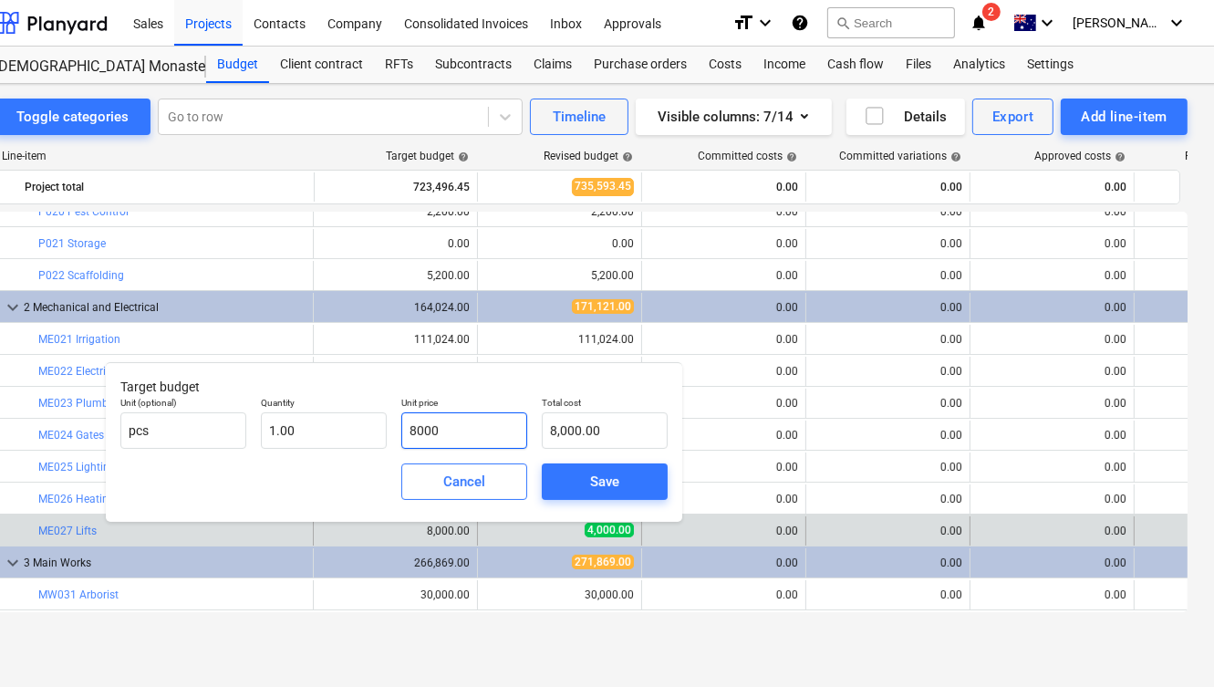
click at [412, 425] on input "8000" at bounding box center [464, 430] width 126 height 36
type input "000"
type input "0.00"
type input "4000"
type input "4,000.00"
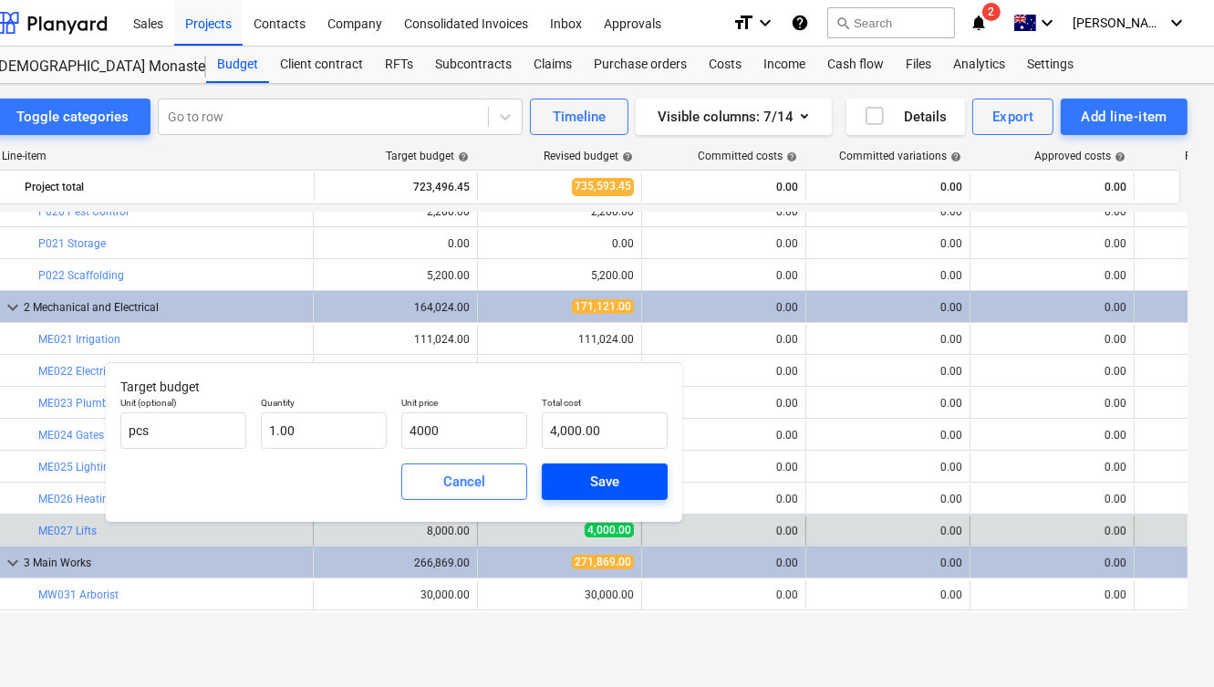
type input "4,000.00"
click at [606, 483] on div "Save" at bounding box center [604, 482] width 29 height 24
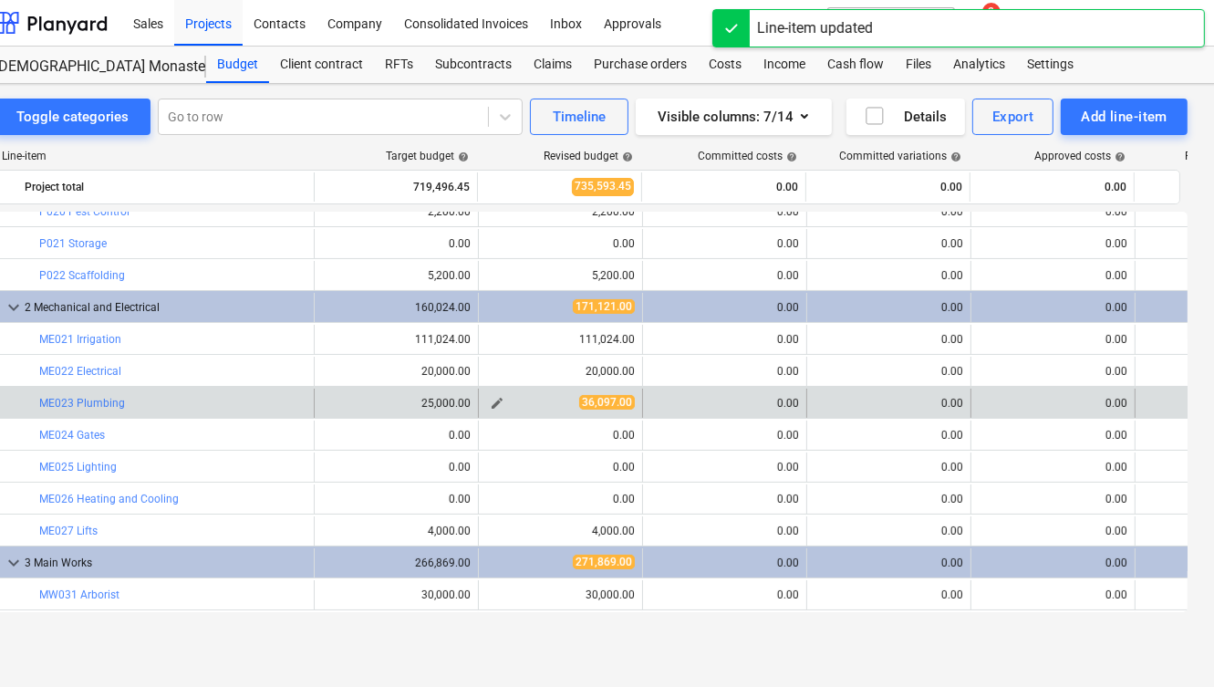
click at [495, 399] on span "edit" at bounding box center [497, 403] width 15 height 15
type textarea "x"
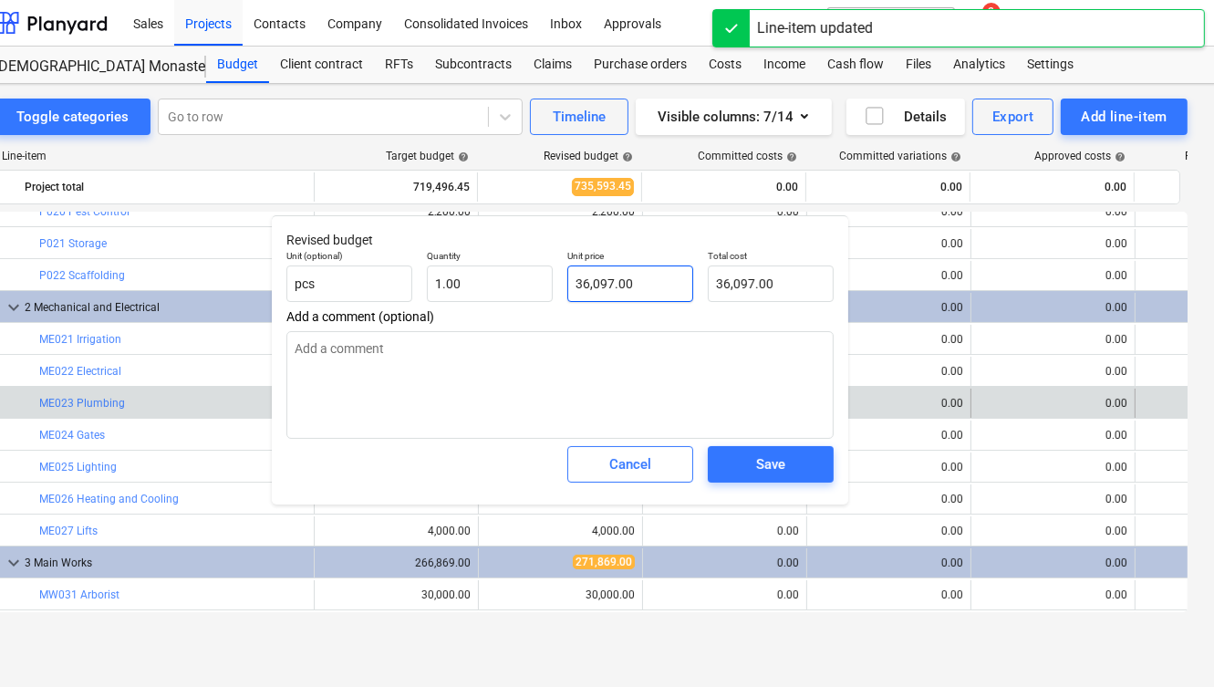
type input "36097"
click at [592, 288] on input "36097" at bounding box center [630, 283] width 126 height 36
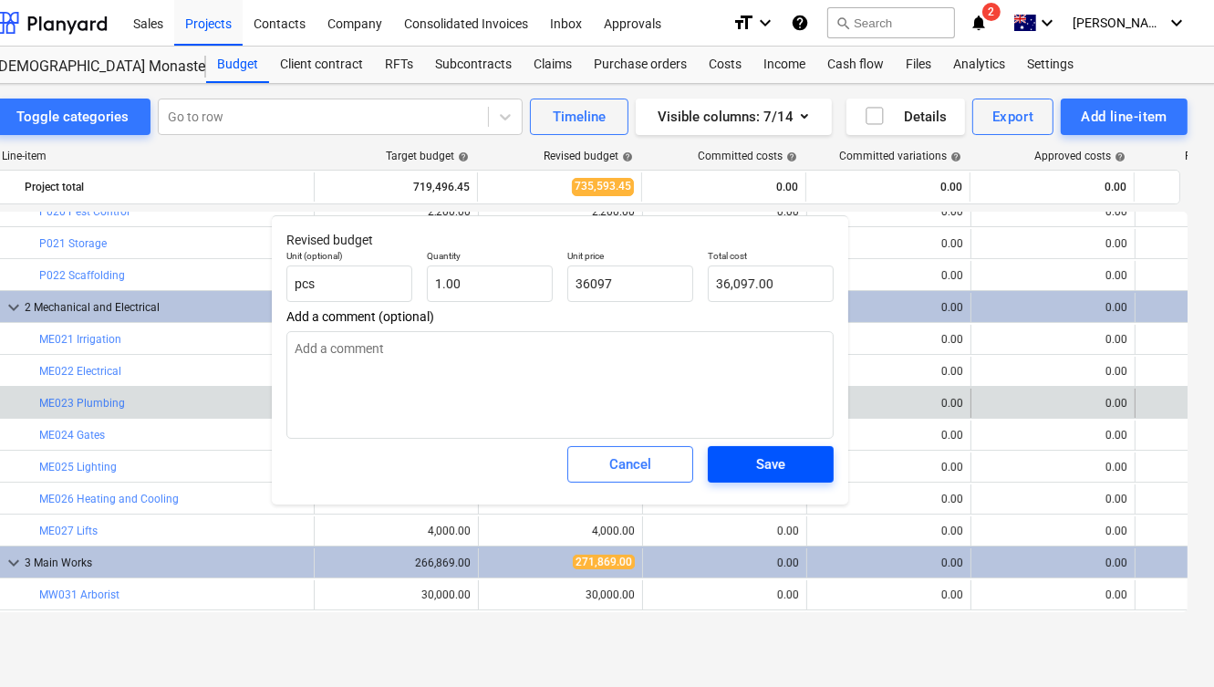
type textarea "x"
type input "36,097.00"
click at [779, 472] on div "Save" at bounding box center [770, 464] width 29 height 24
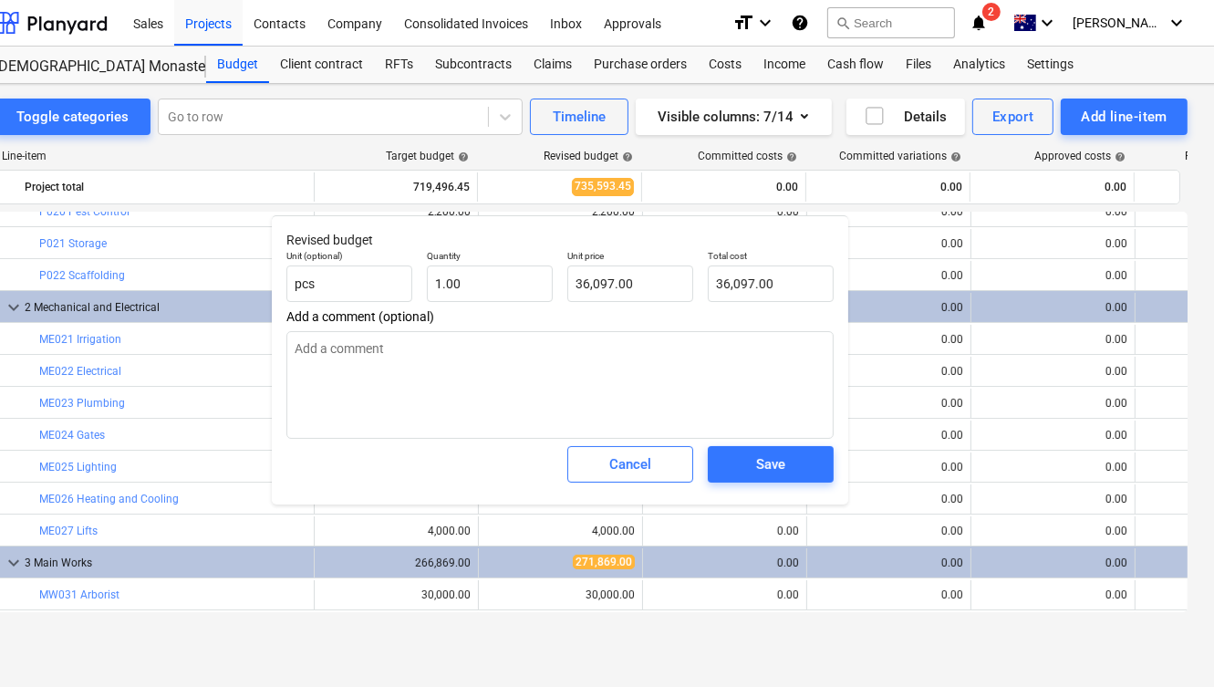
type textarea "x"
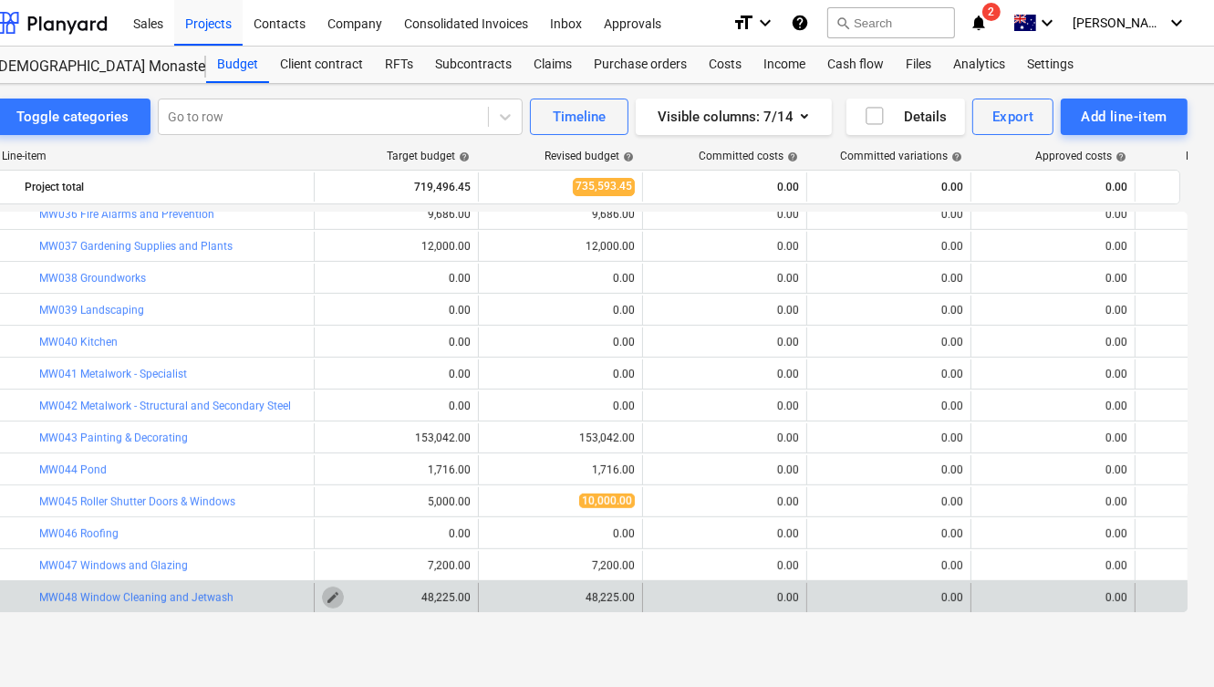
click at [330, 597] on span "edit" at bounding box center [333, 597] width 15 height 15
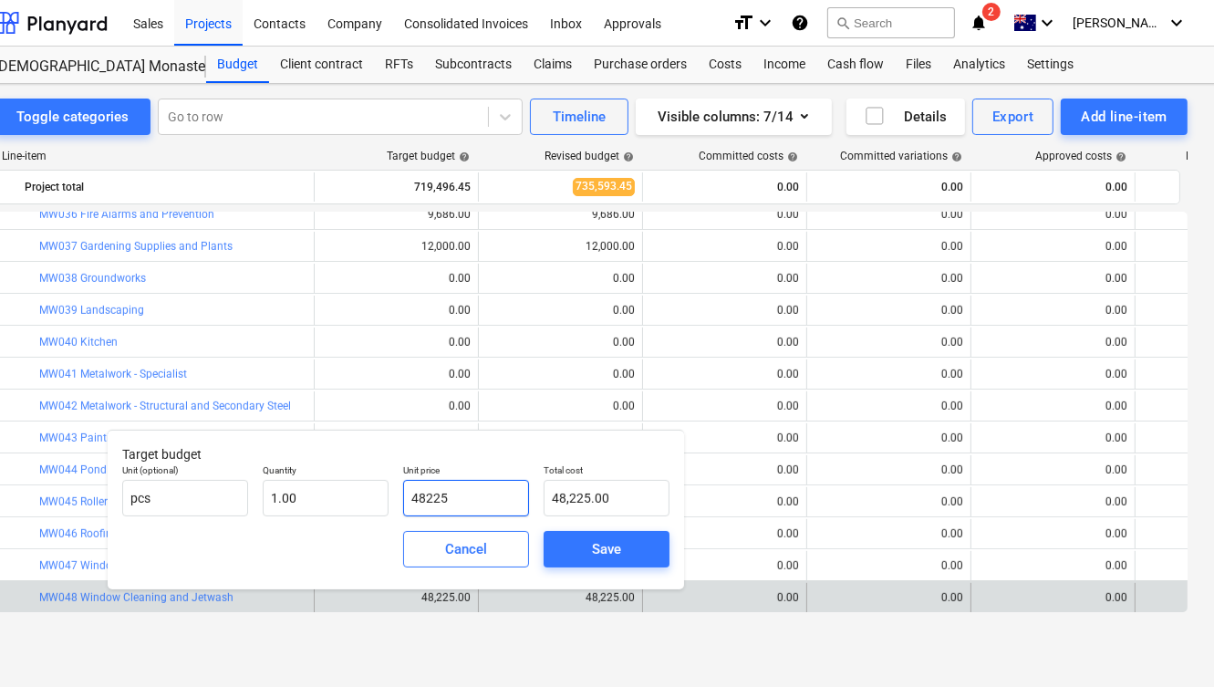
click at [436, 496] on input "48225" at bounding box center [466, 498] width 126 height 36
type input "3"
type input "3.00"
type input "35"
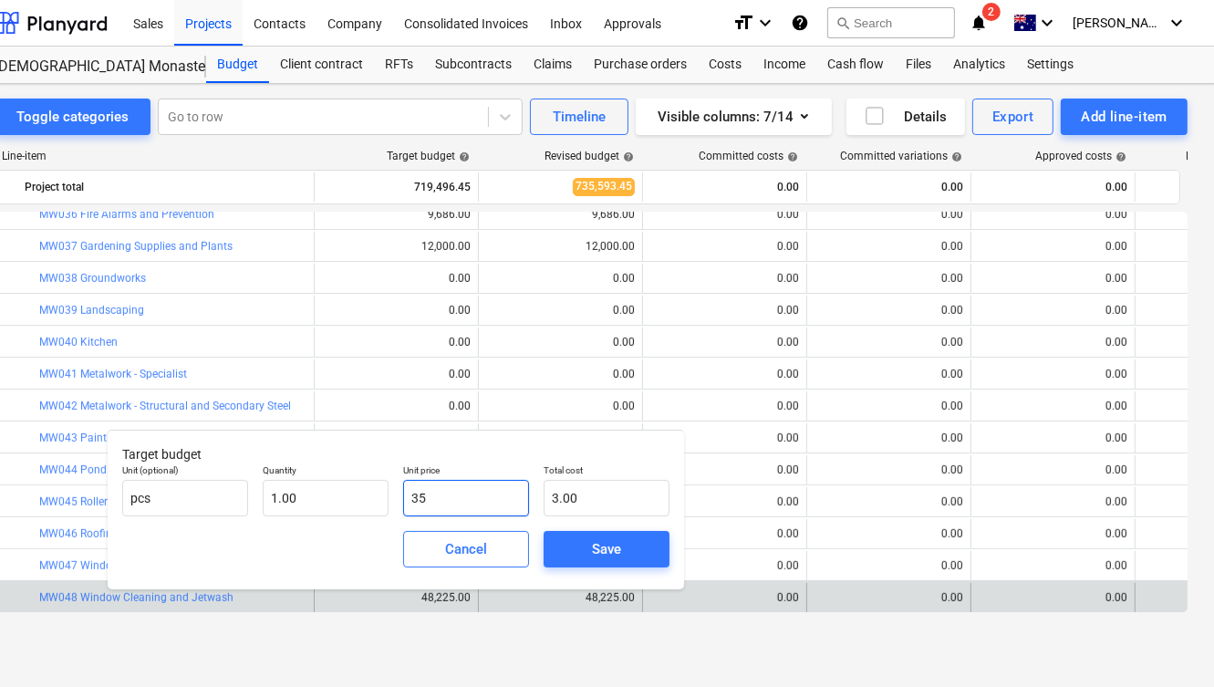
type input "35.00"
type input "350"
type input "350.00"
type input "3500"
type input "3,500.00"
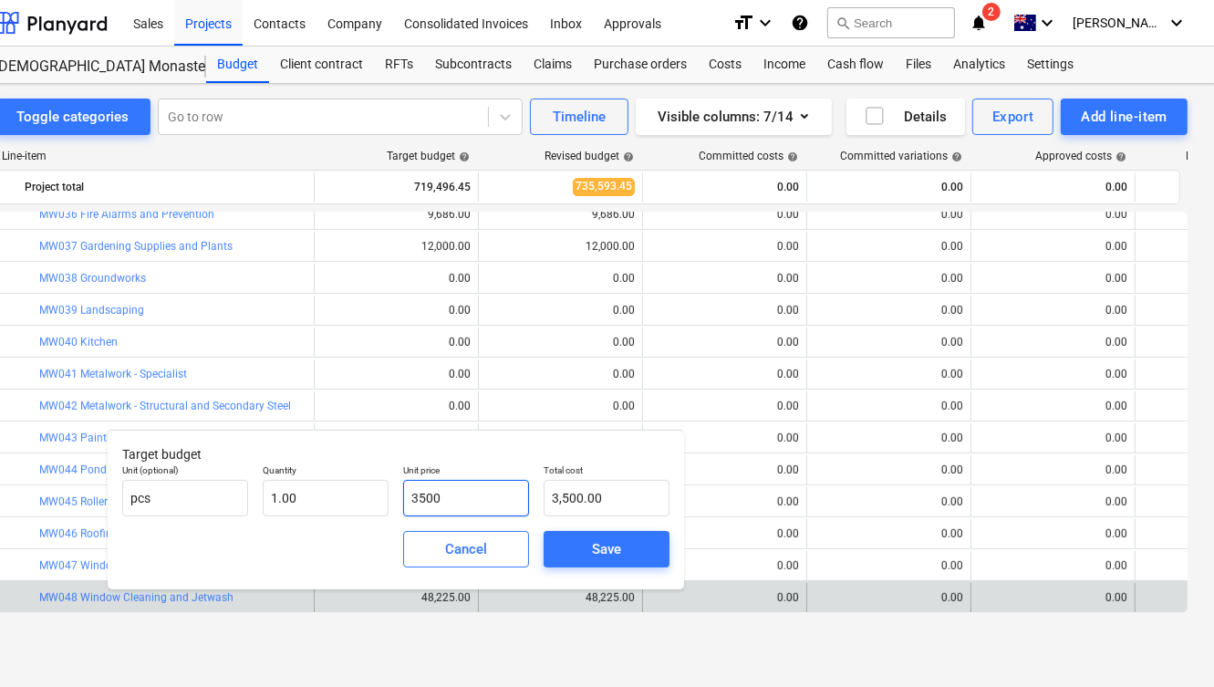
type input "35000"
type input "35,000.00"
click at [602, 560] on div "Save" at bounding box center [606, 549] width 29 height 24
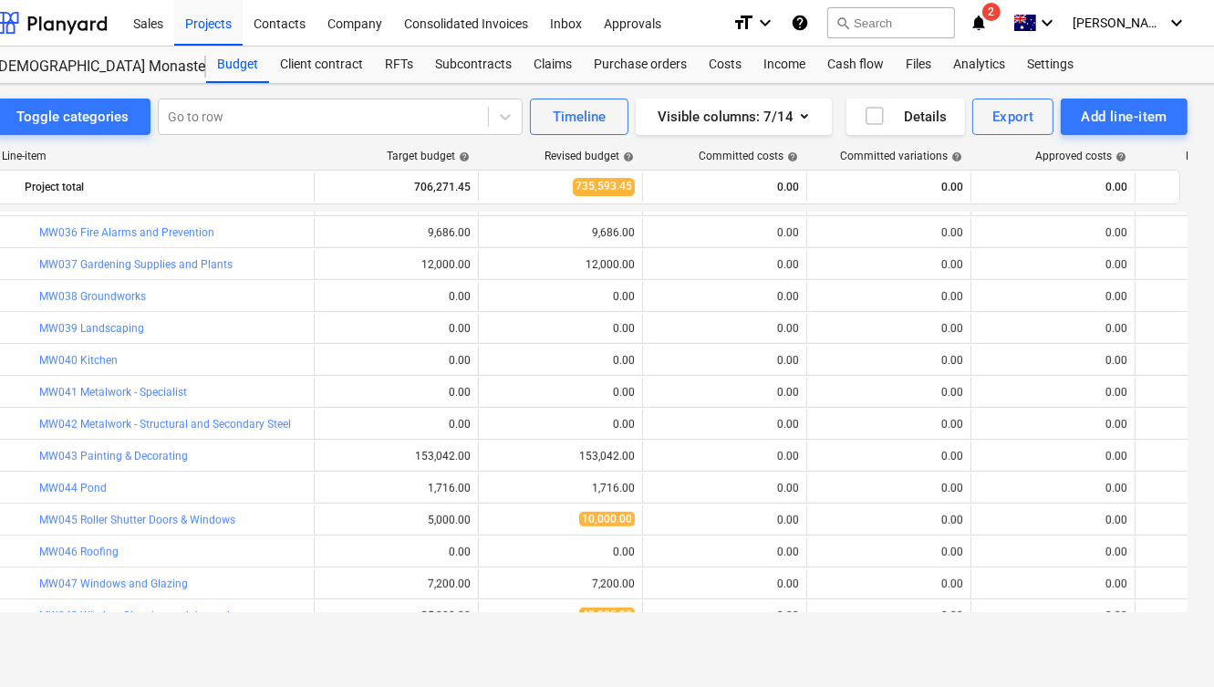
scroll to position [858, 0]
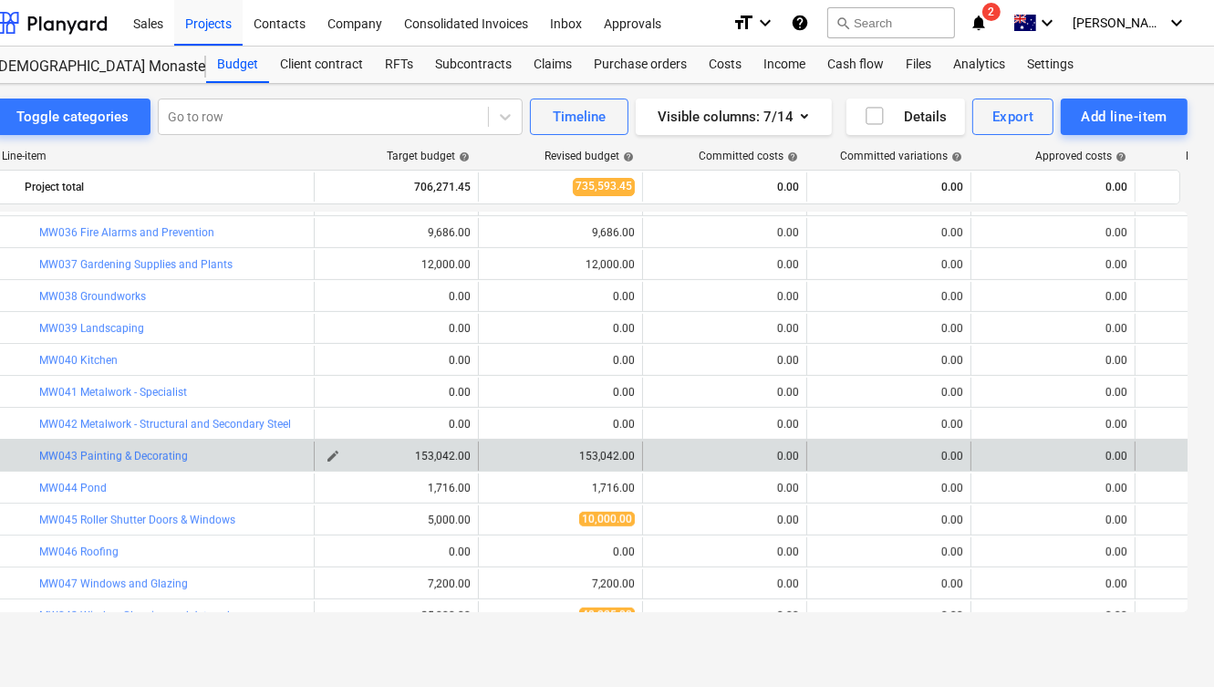
click at [334, 452] on span "edit" at bounding box center [333, 456] width 15 height 15
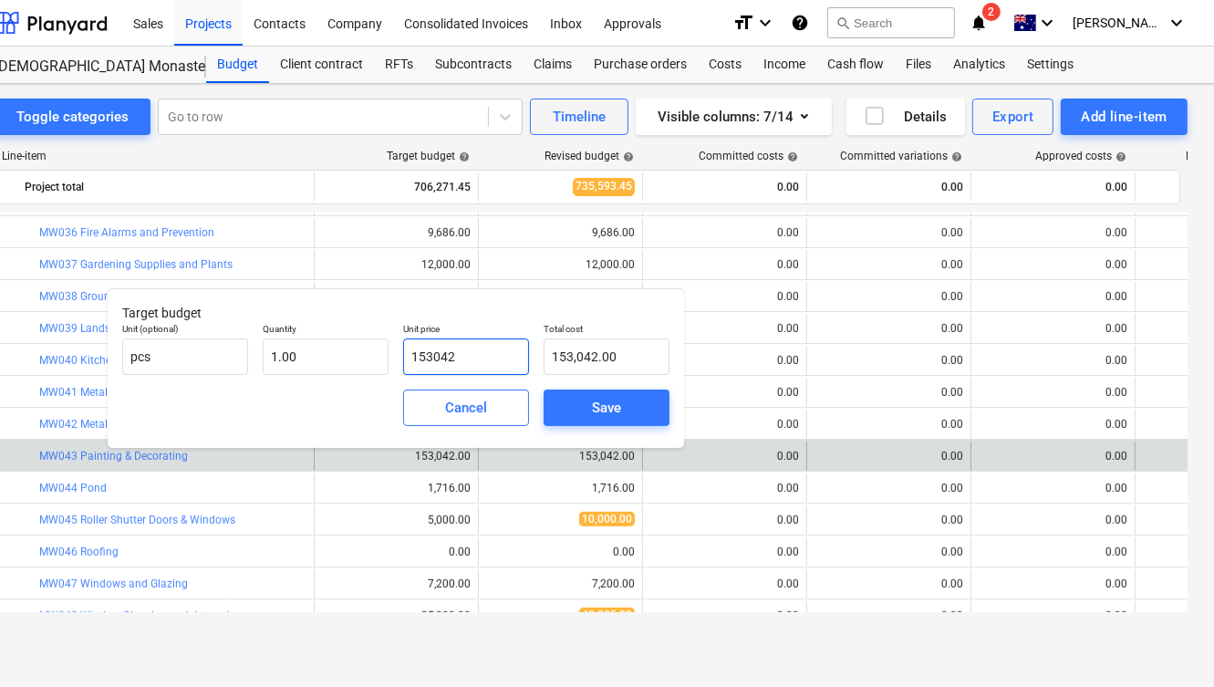
click at [432, 360] on input "153042" at bounding box center [466, 356] width 126 height 36
type input "1"
type input "1.00"
type input "12"
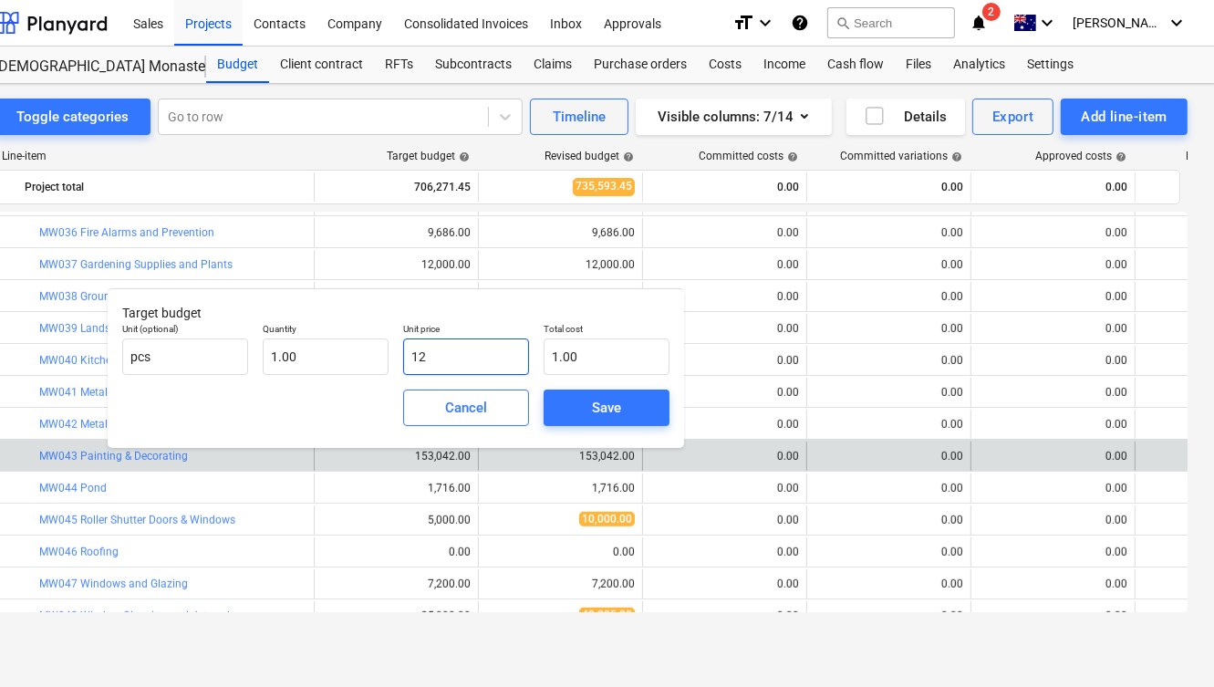
type input "12.00"
type input "120"
type input "120.00"
type input "1200"
type input "1,200.00"
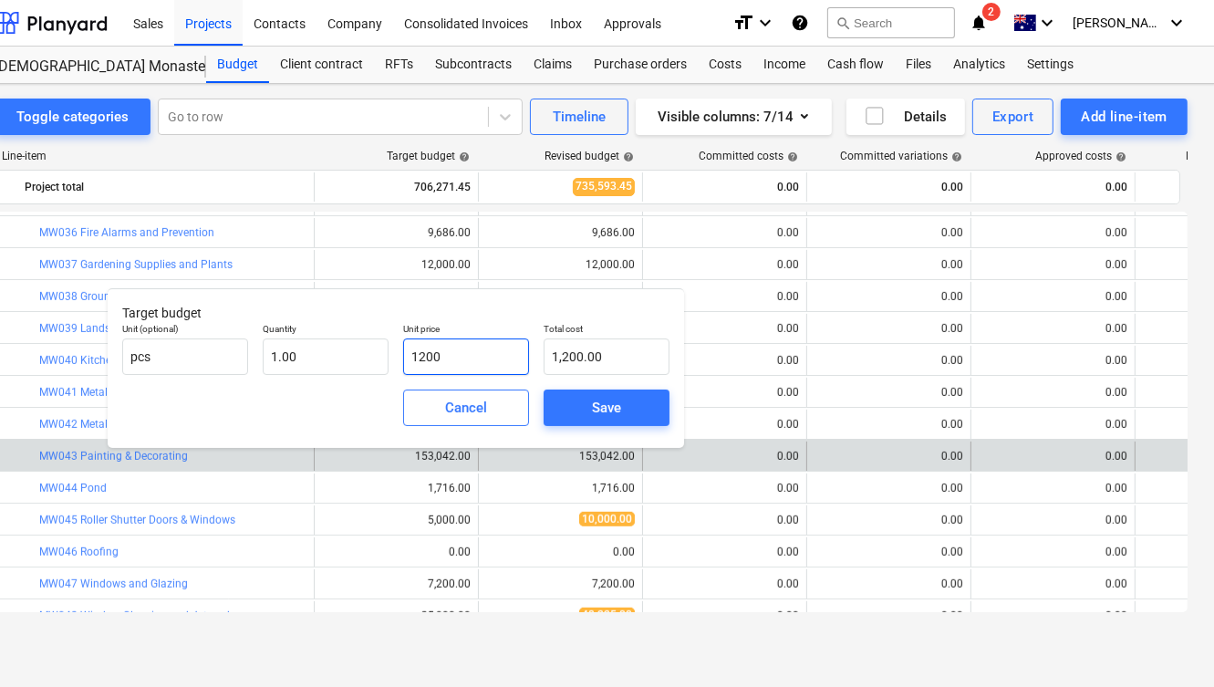
type input "12000"
type input "12,000.00"
type input "120000"
type input "120,000.00"
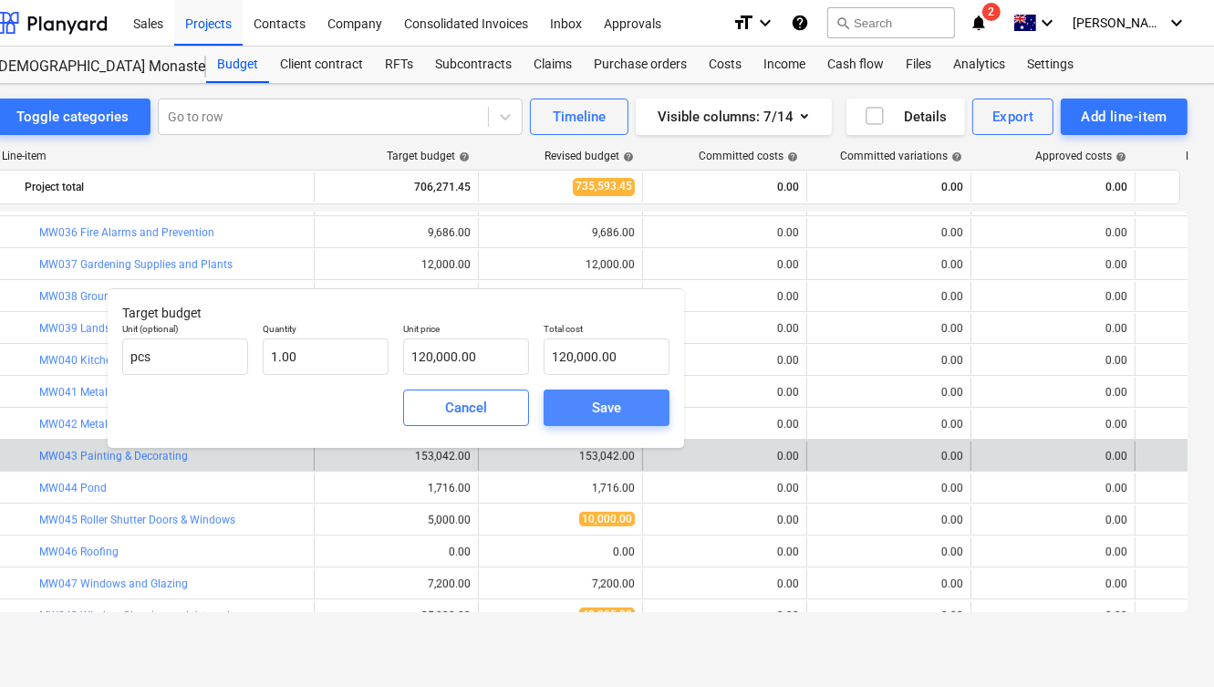
click at [612, 413] on div "Save" at bounding box center [606, 408] width 29 height 24
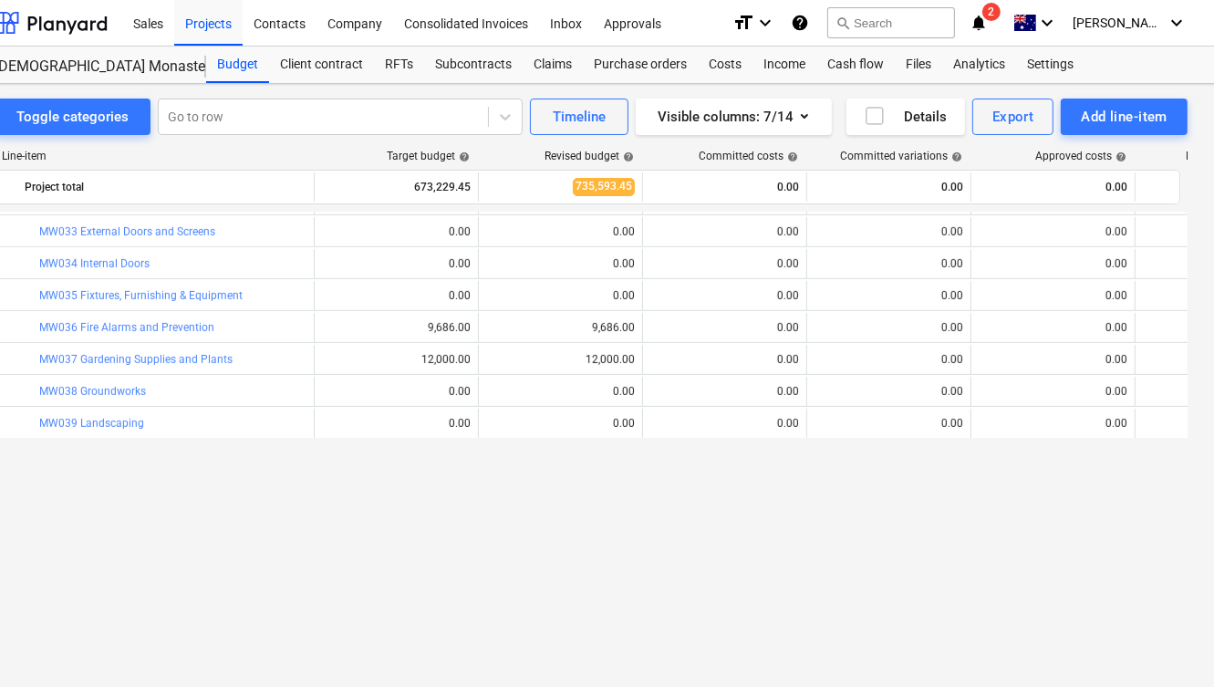
scroll to position [547, 0]
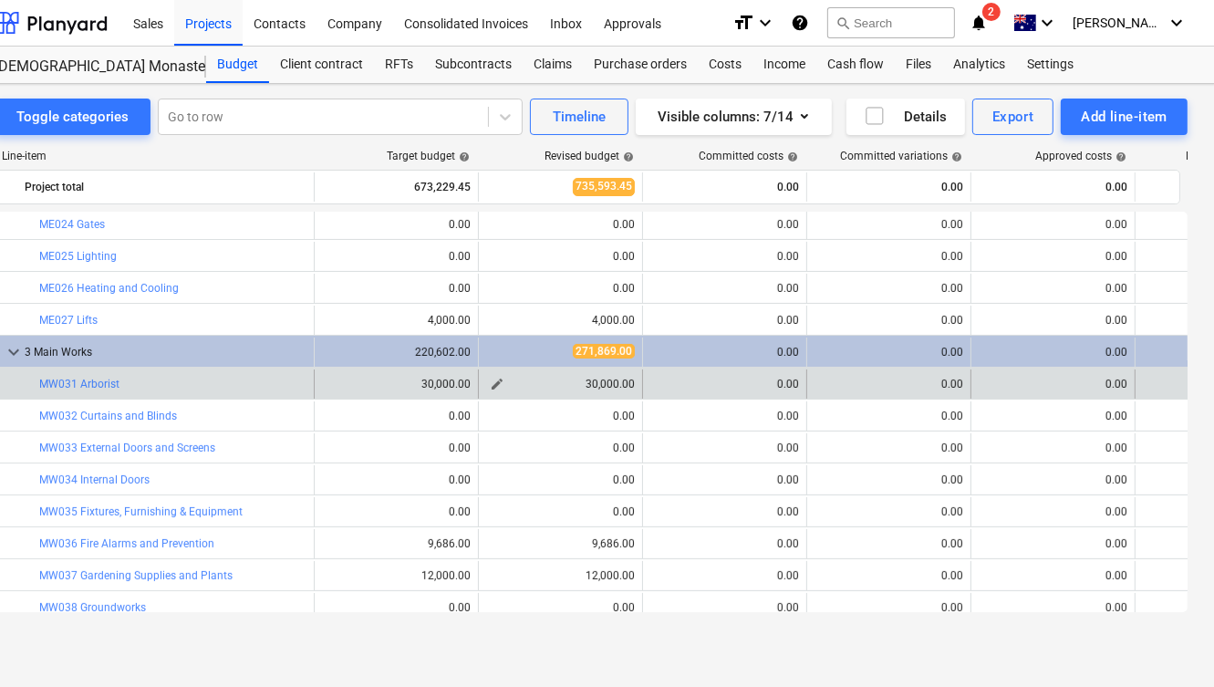
click at [608, 379] on div "30,000.00" at bounding box center [560, 384] width 149 height 13
click at [491, 377] on span "edit" at bounding box center [497, 384] width 15 height 15
type textarea "x"
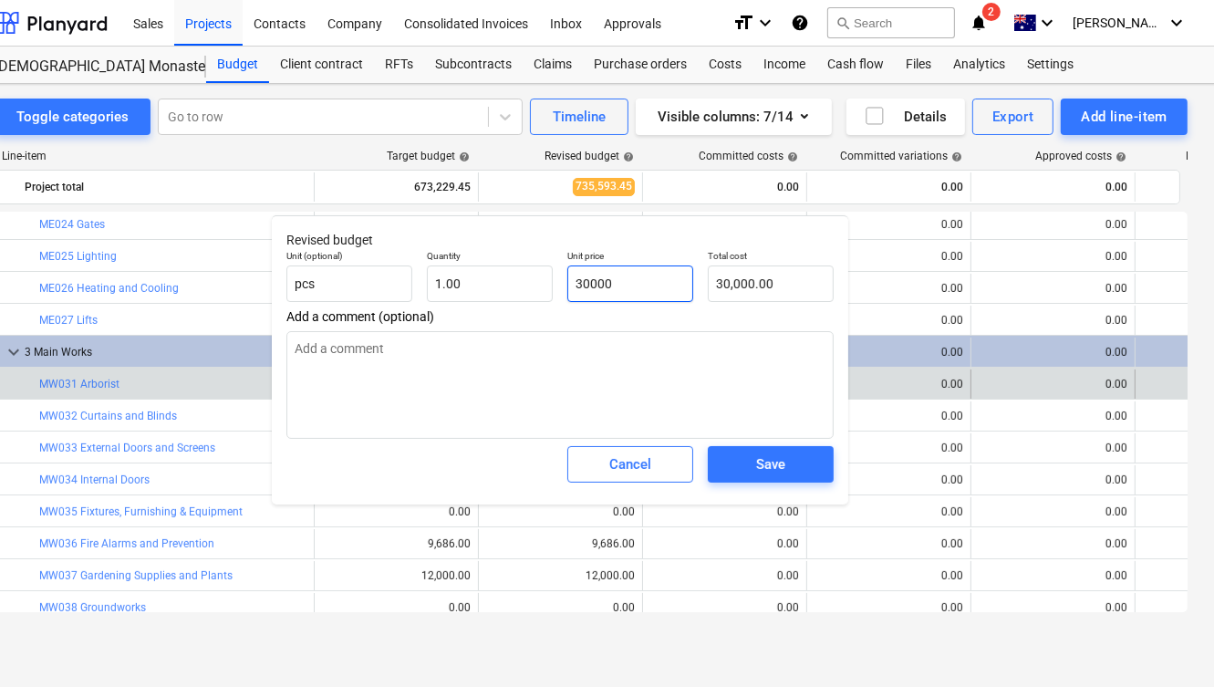
click at [586, 280] on input "30000" at bounding box center [630, 283] width 126 height 36
type input "3"
type textarea "x"
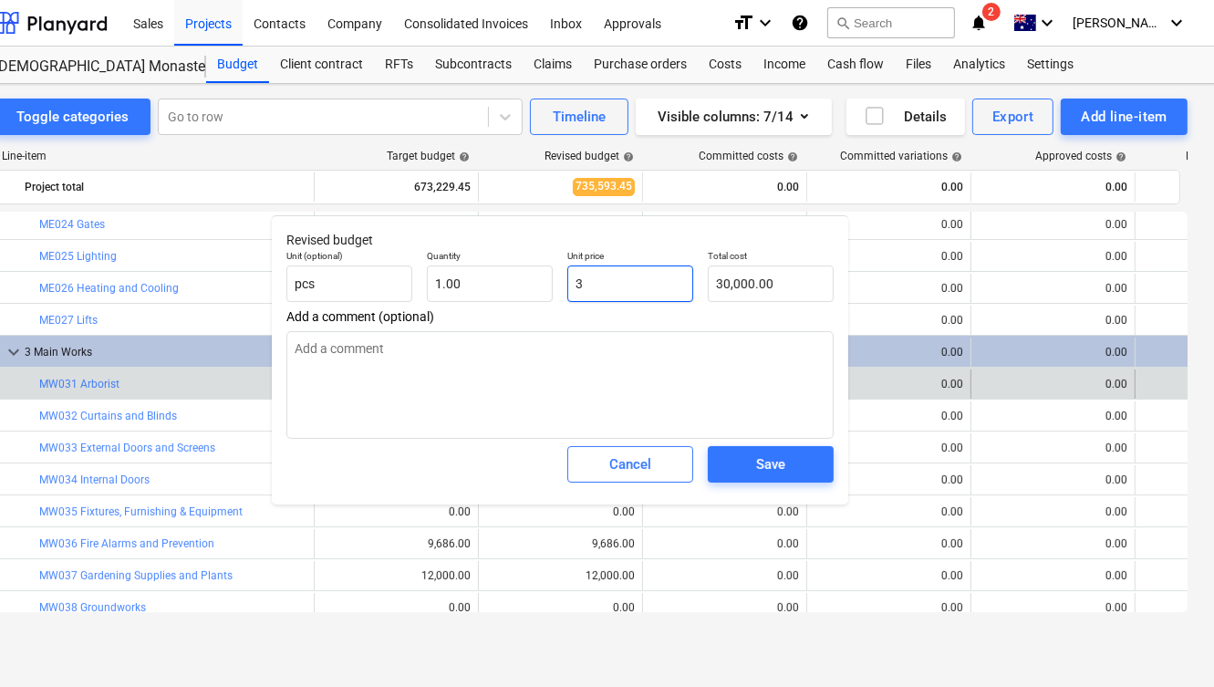
type input "3.00"
type textarea "x"
type input "33"
type input "33.00"
type textarea "x"
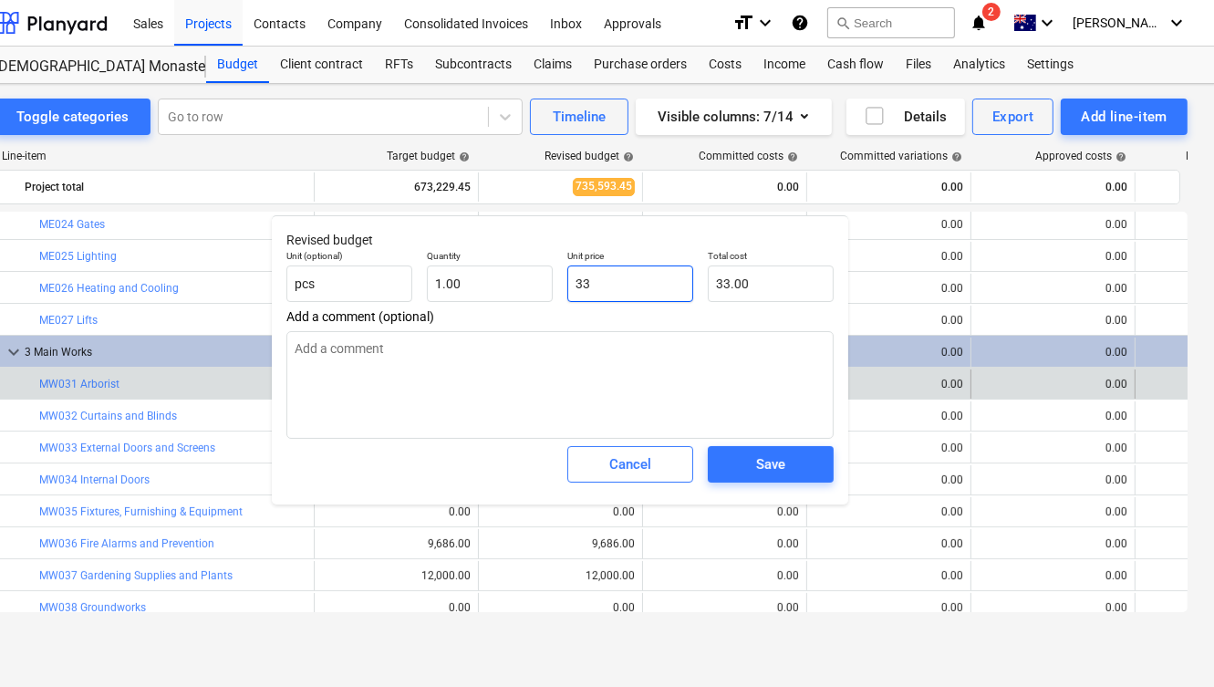
type input "331"
type input "331.00"
type textarea "x"
type input "3317"
type input "3,317.00"
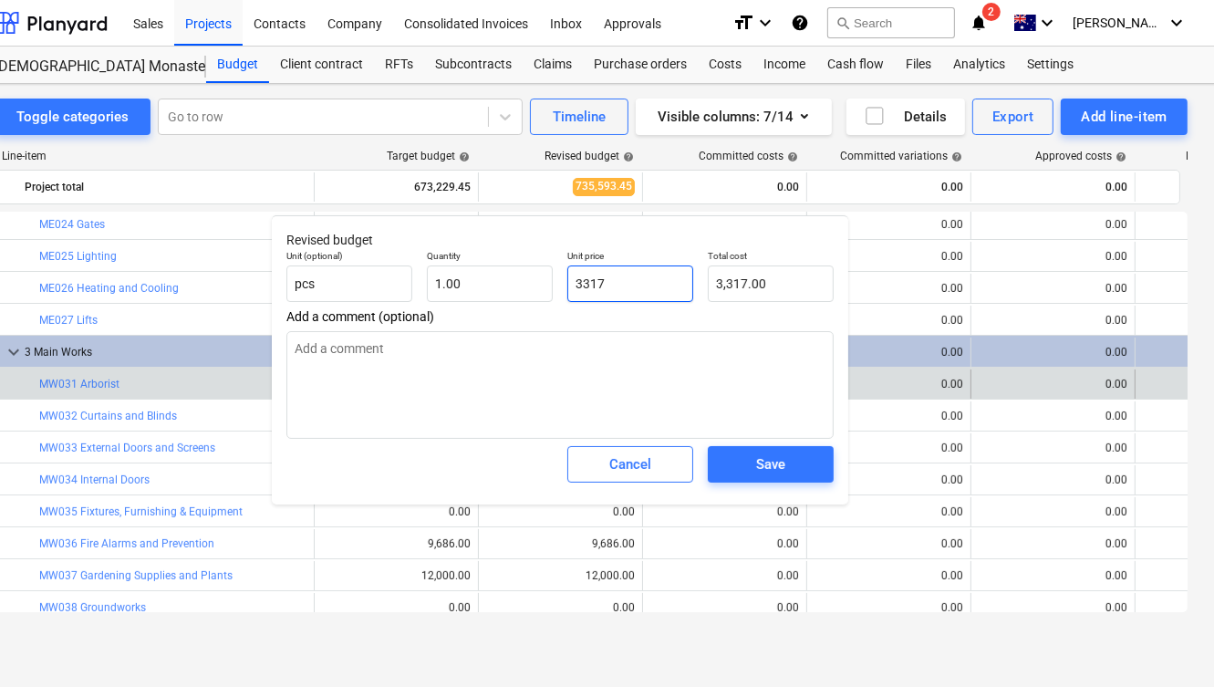
type textarea "x"
type input "33175"
type input "33,175.00"
type input "33175"
type textarea "x"
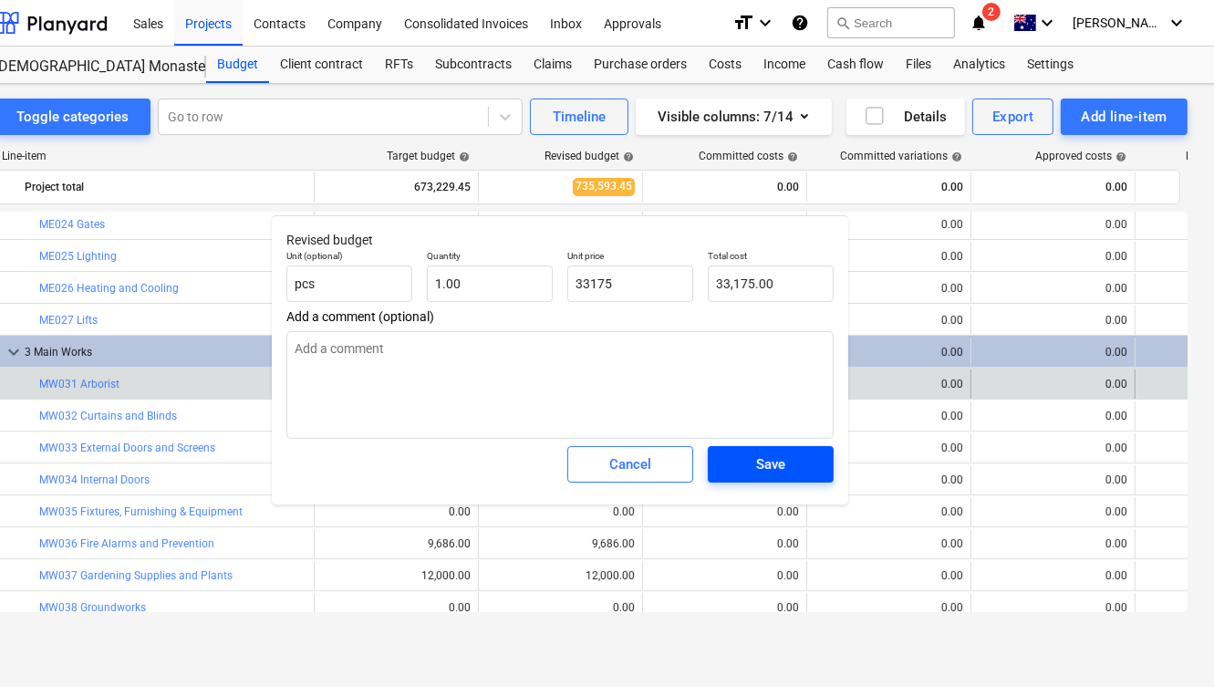
type input "33,175.00"
click at [762, 459] on div "Save" at bounding box center [770, 464] width 29 height 24
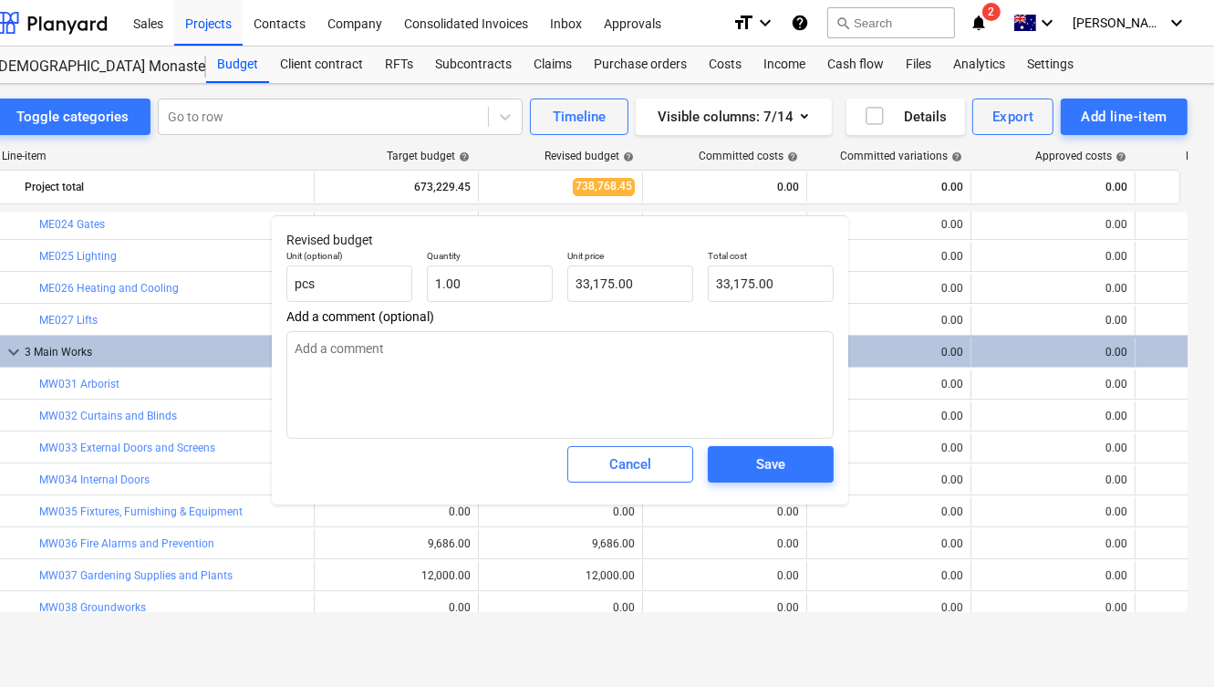
type textarea "x"
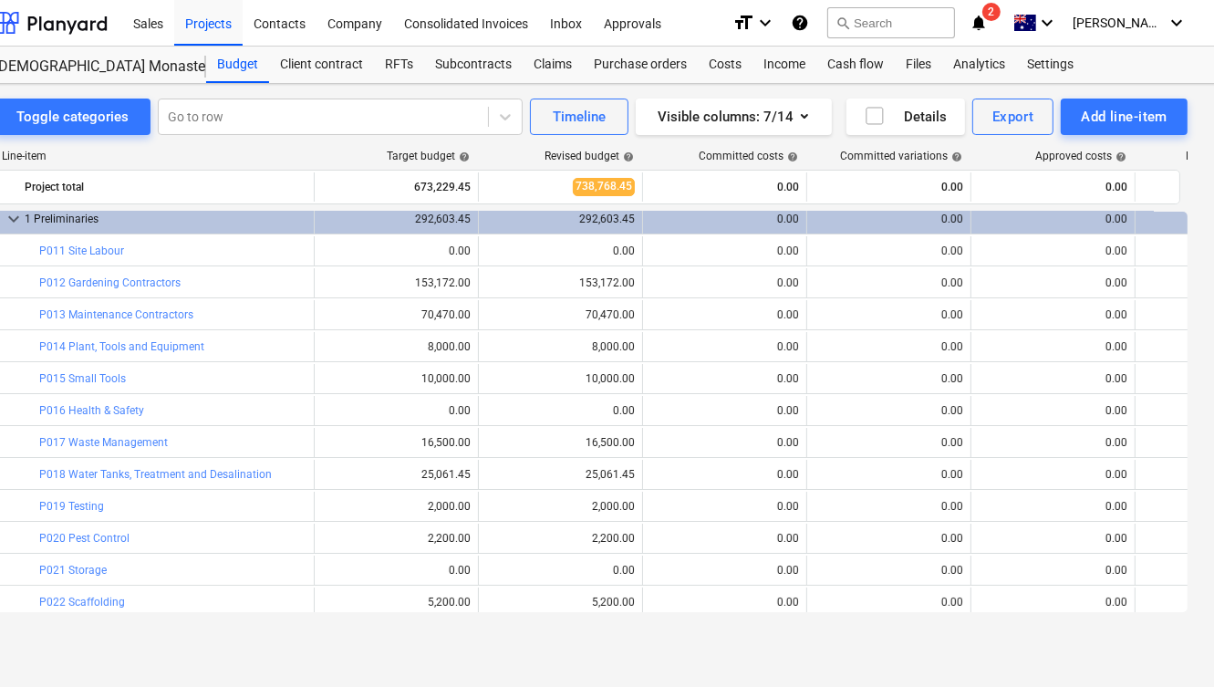
scroll to position [0, 0]
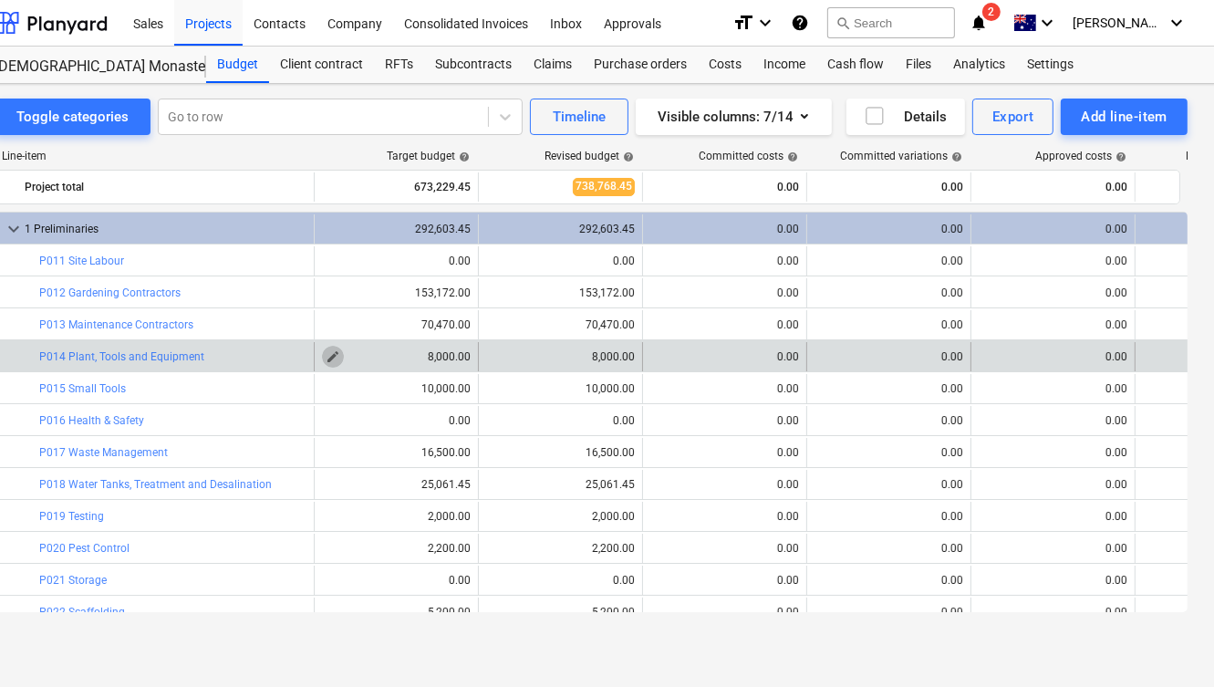
click at [328, 351] on span "edit" at bounding box center [333, 356] width 15 height 15
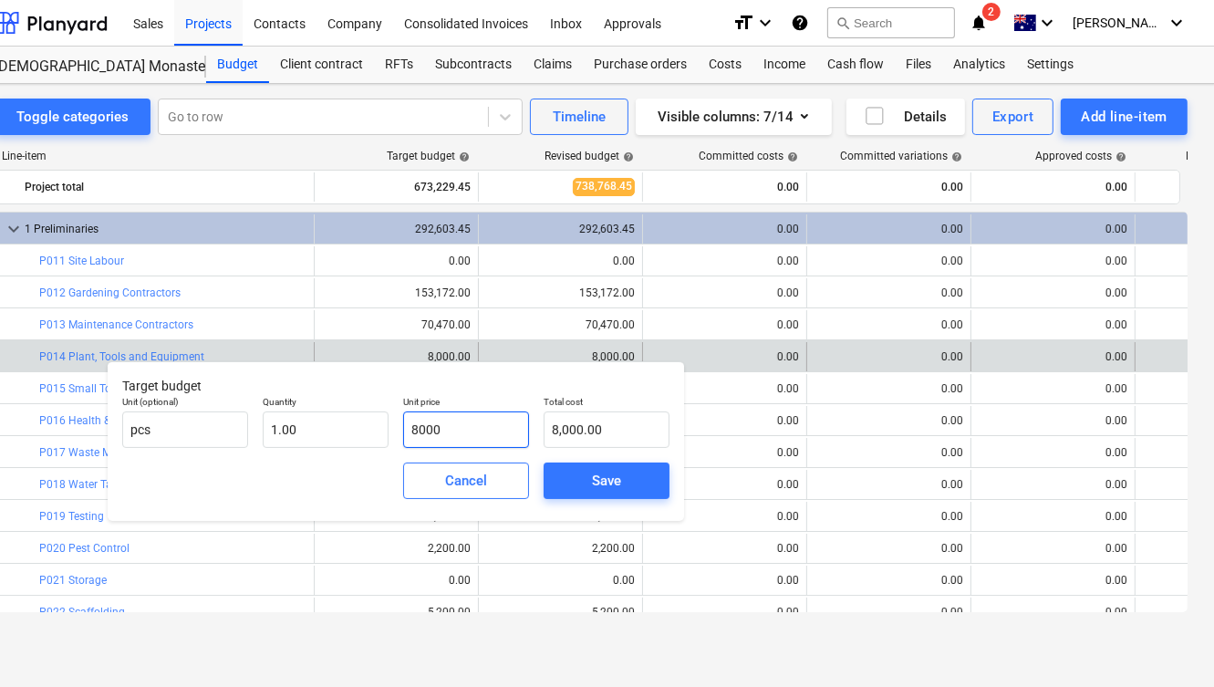
click at [441, 435] on input "8000" at bounding box center [466, 429] width 126 height 36
type input "4"
type input "4.00"
type input "40"
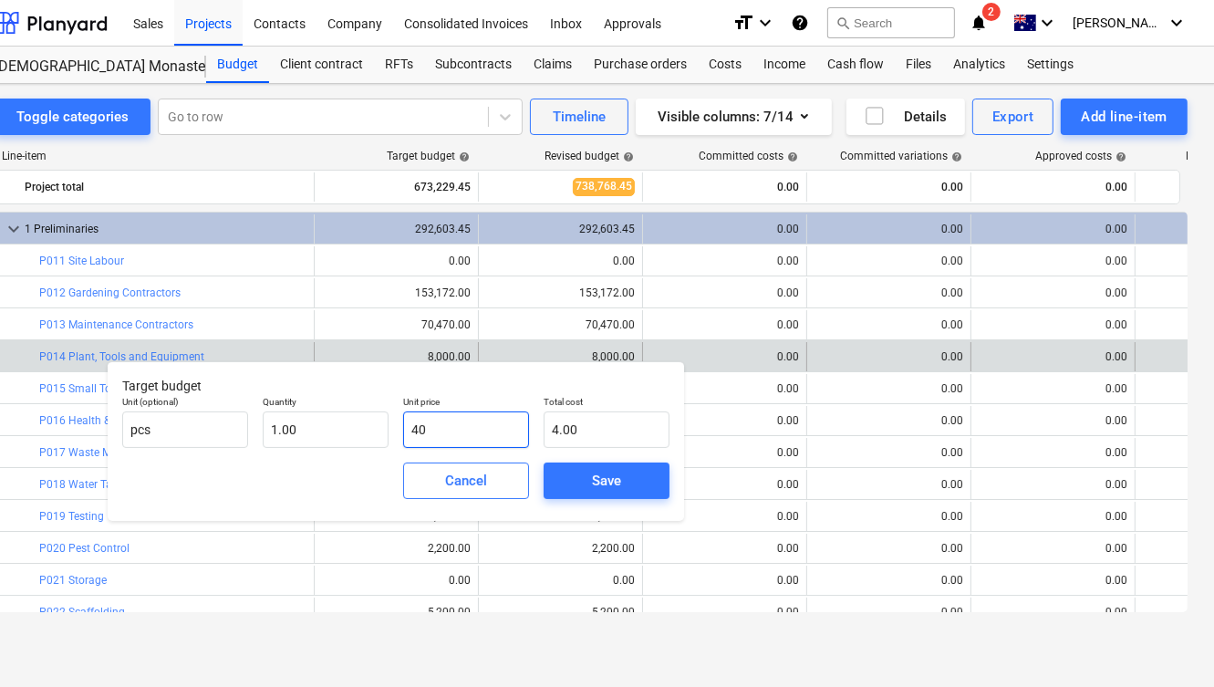
type input "40.00"
type input "400"
type input "400.00"
type input "4000"
type input "4,000.00"
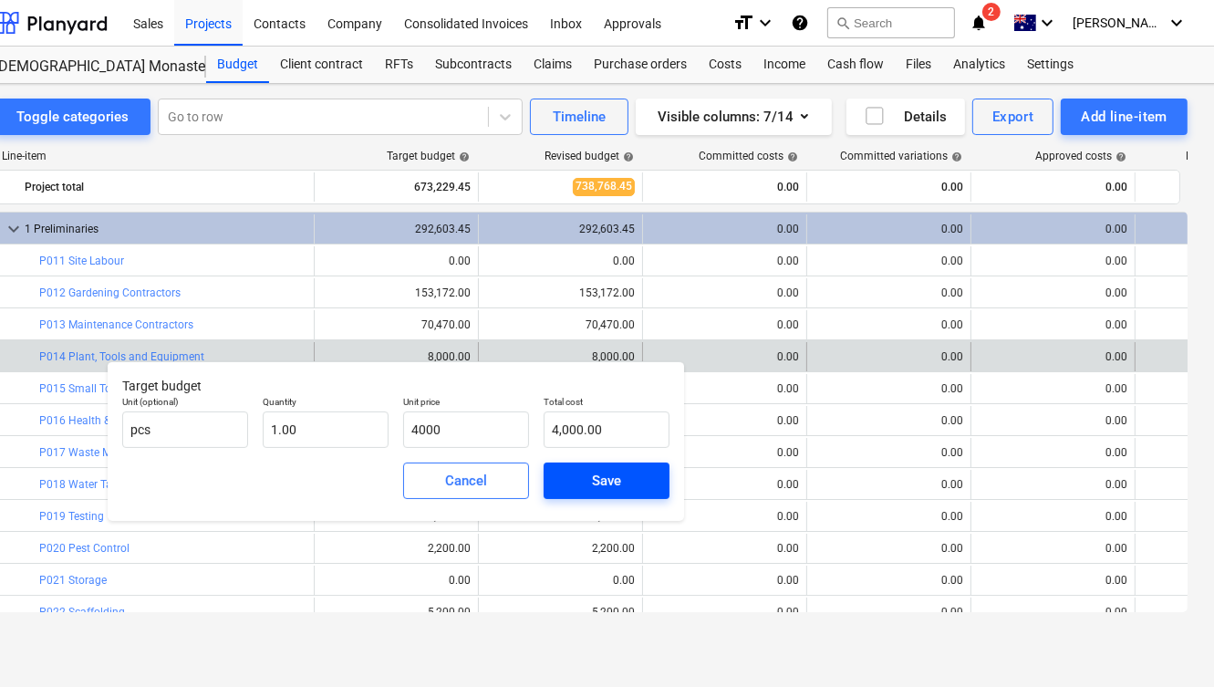
type input "4,000.00"
click at [593, 488] on div "Save" at bounding box center [606, 481] width 29 height 24
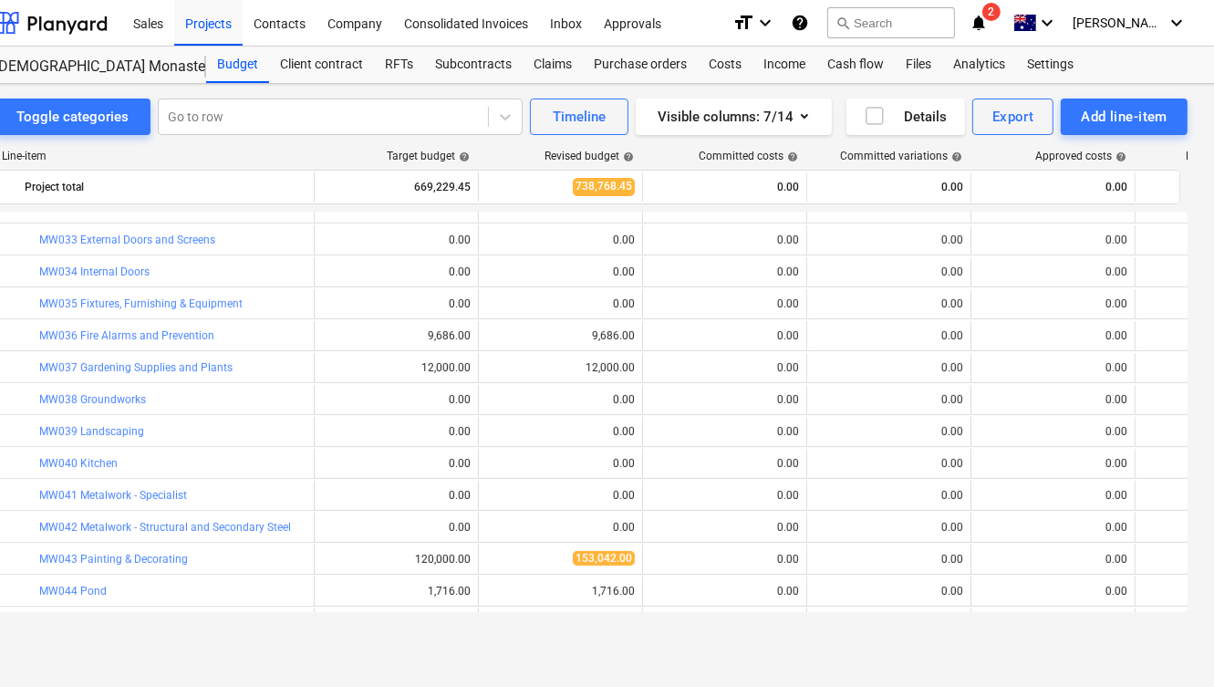
scroll to position [877, 0]
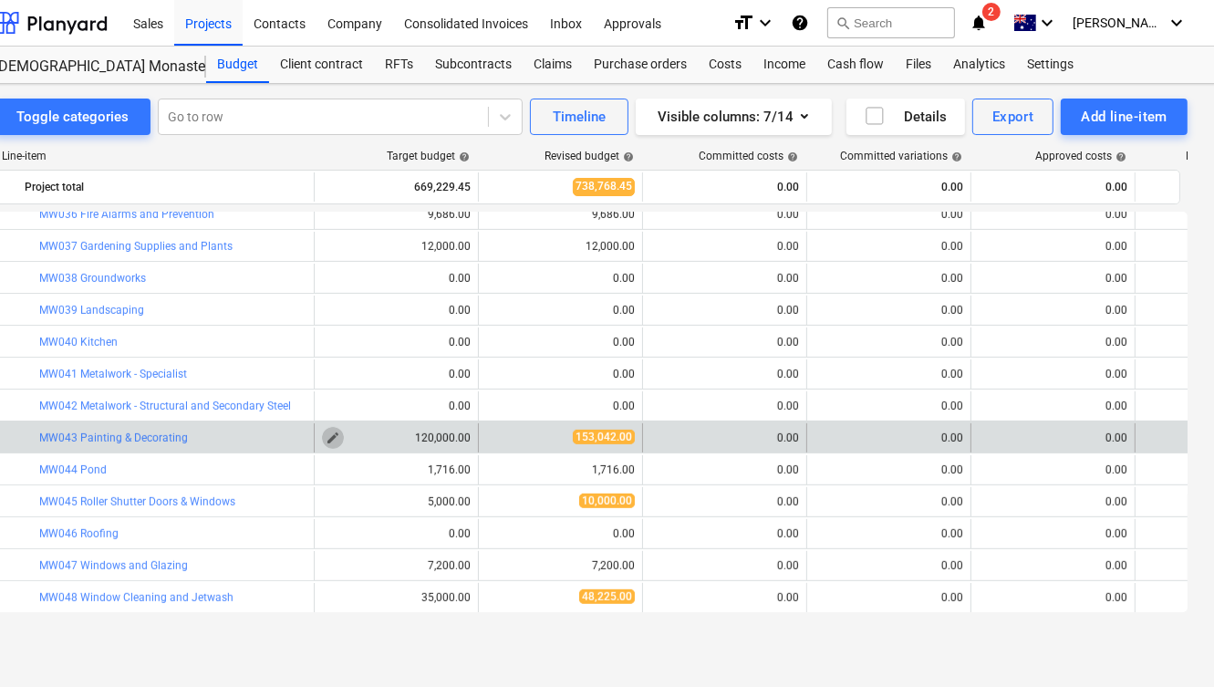
click at [333, 431] on span "edit" at bounding box center [333, 438] width 15 height 15
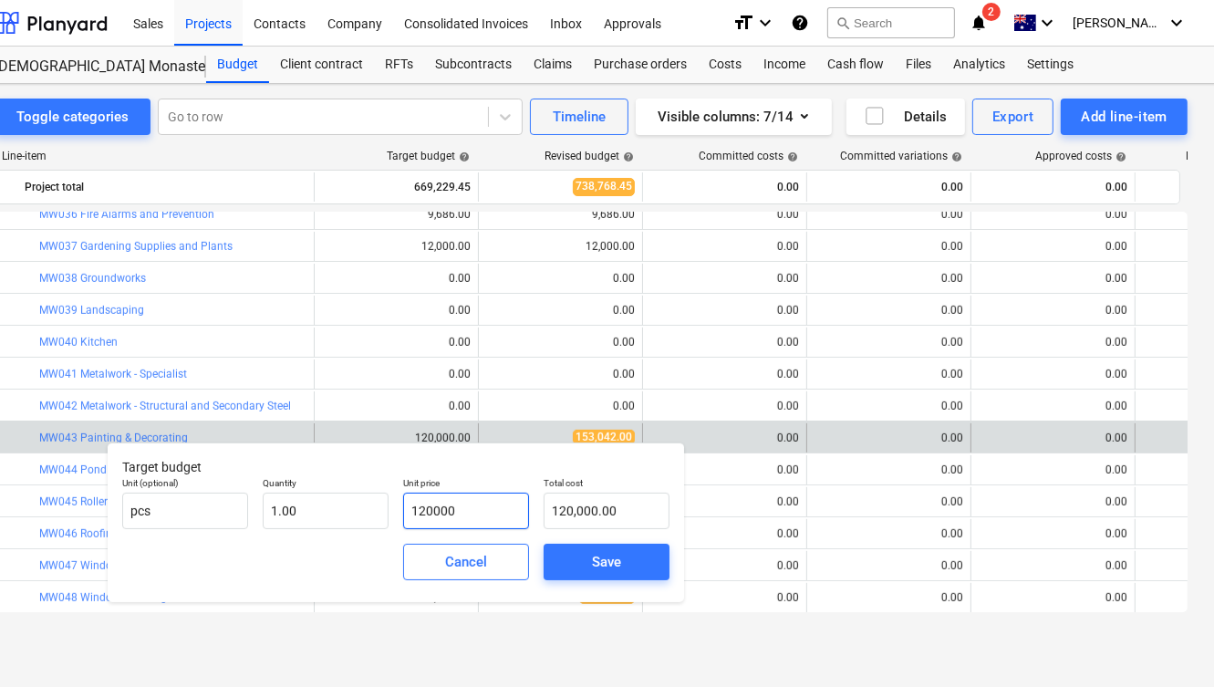
click at [429, 510] on input "120000" at bounding box center [466, 511] width 126 height 36
type input "12000"
type input "12,000.00"
type input "1000"
type input "1,000.00"
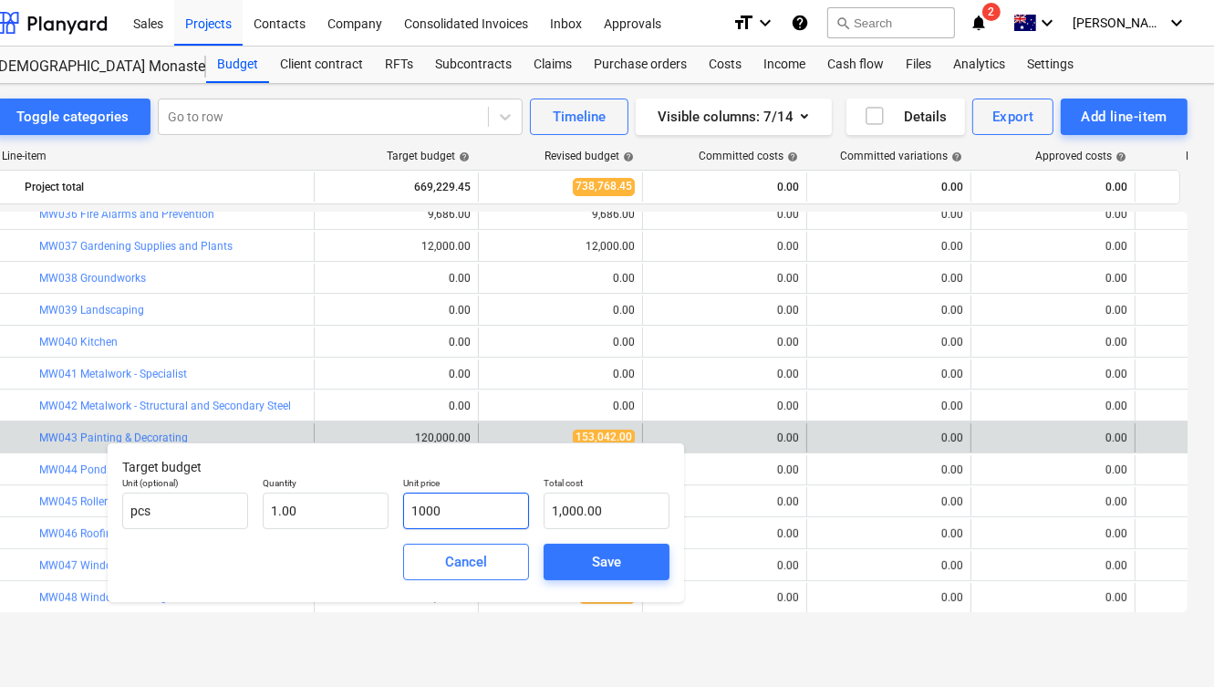
type input "10000"
type input "10,000.00"
type input "100000"
type input "100,000.00"
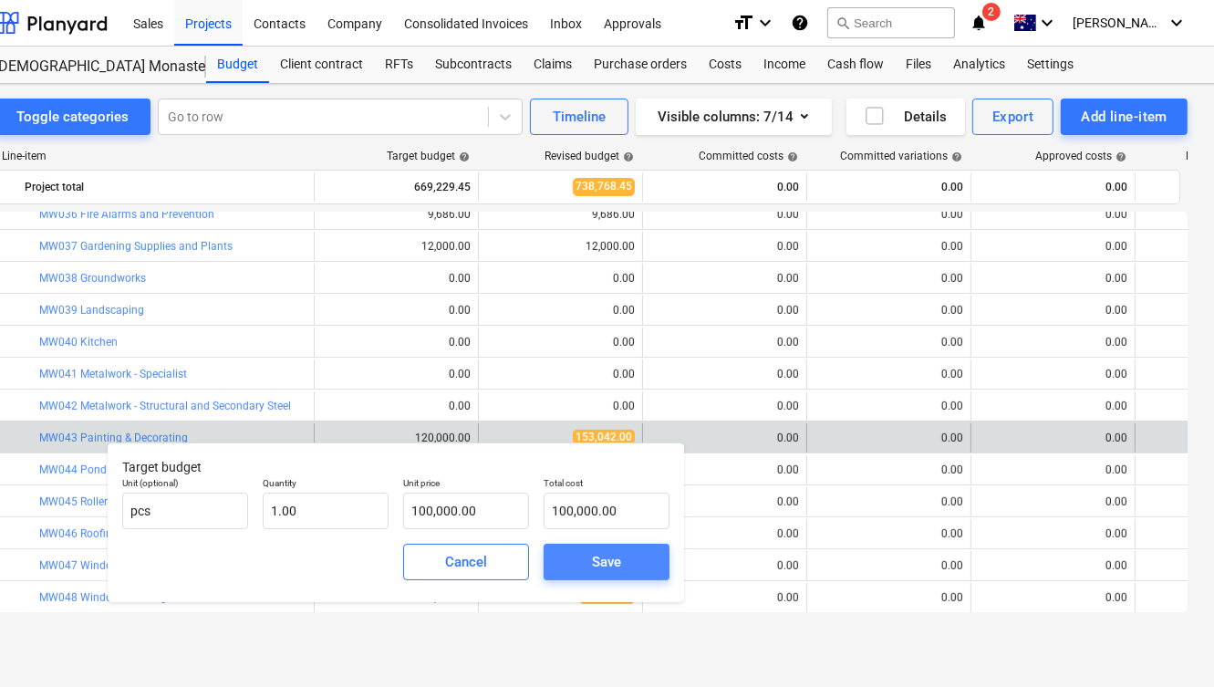
click at [578, 559] on span "Save" at bounding box center [607, 562] width 82 height 24
